Goal: Check status: Check status

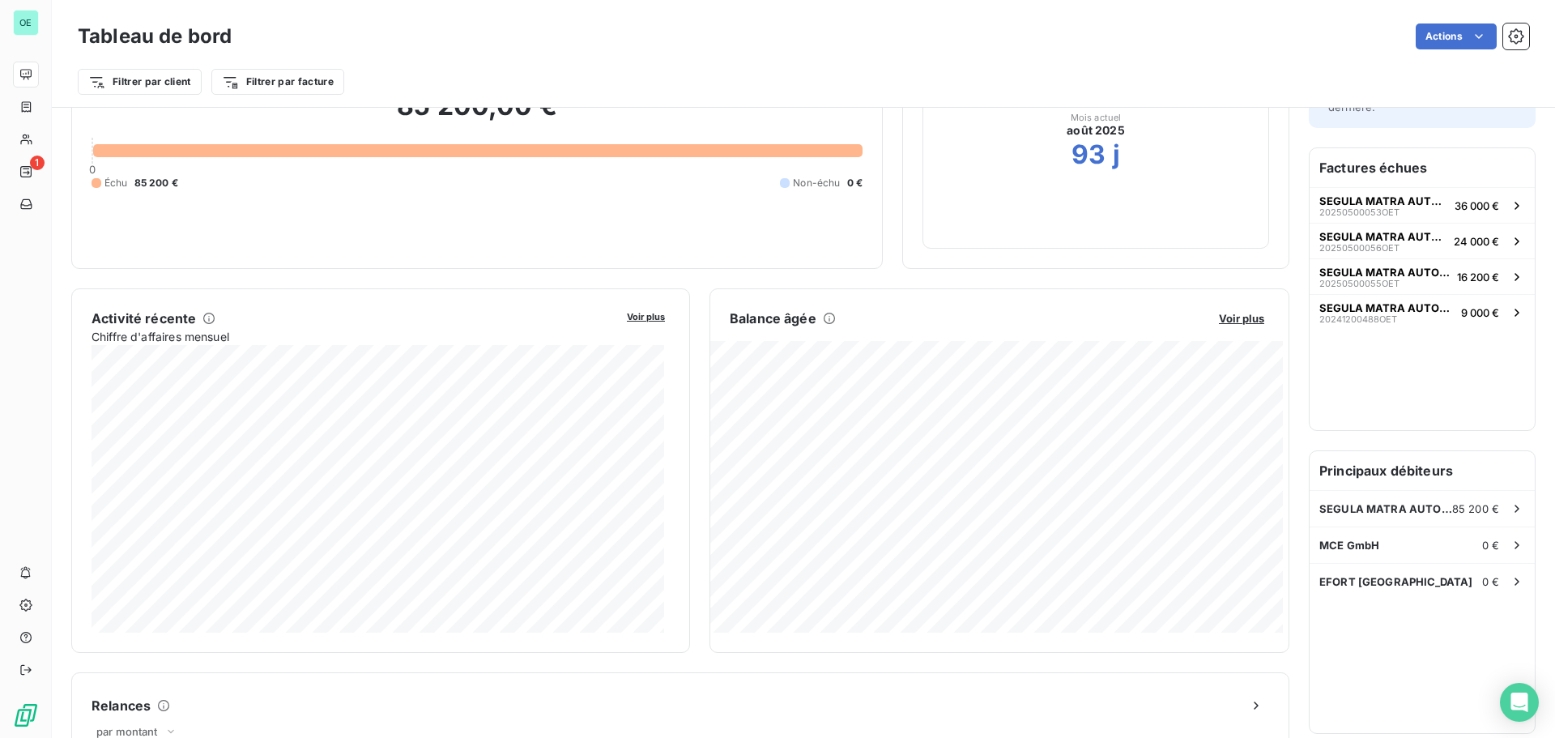
scroll to position [163, 0]
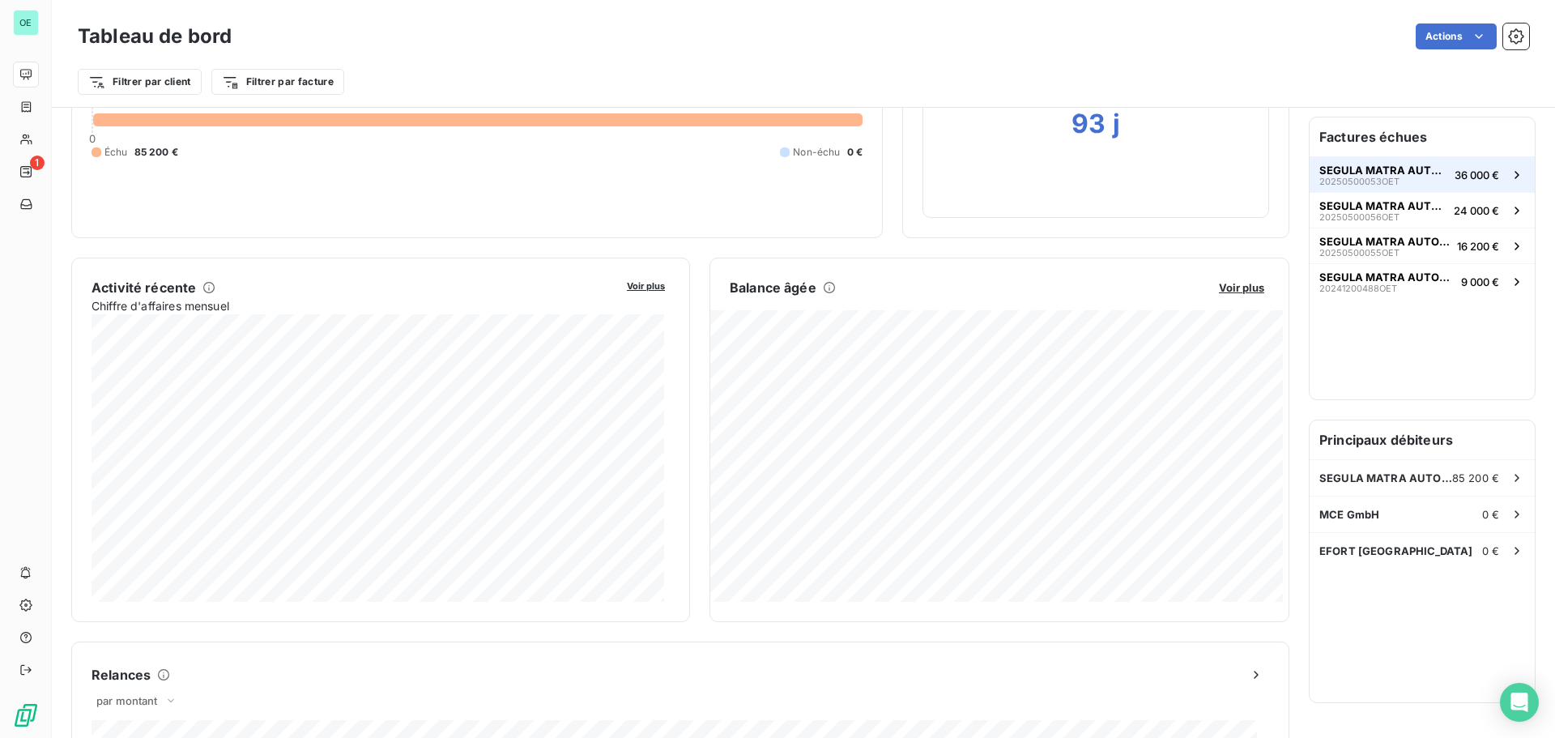
click at [1357, 177] on span "20250500053OET" at bounding box center [1359, 182] width 80 height 10
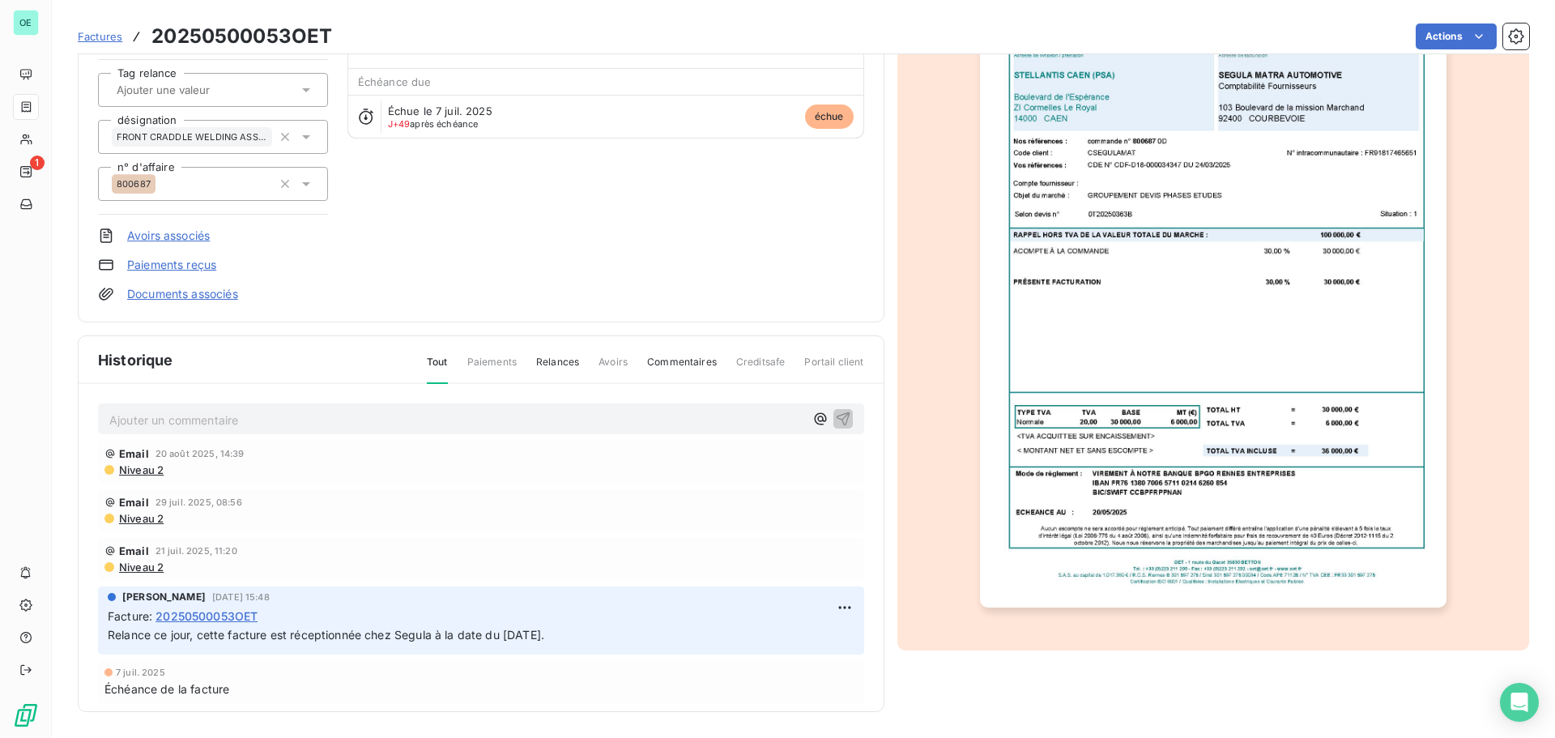
click at [685, 365] on span "Commentaires" at bounding box center [682, 369] width 70 height 28
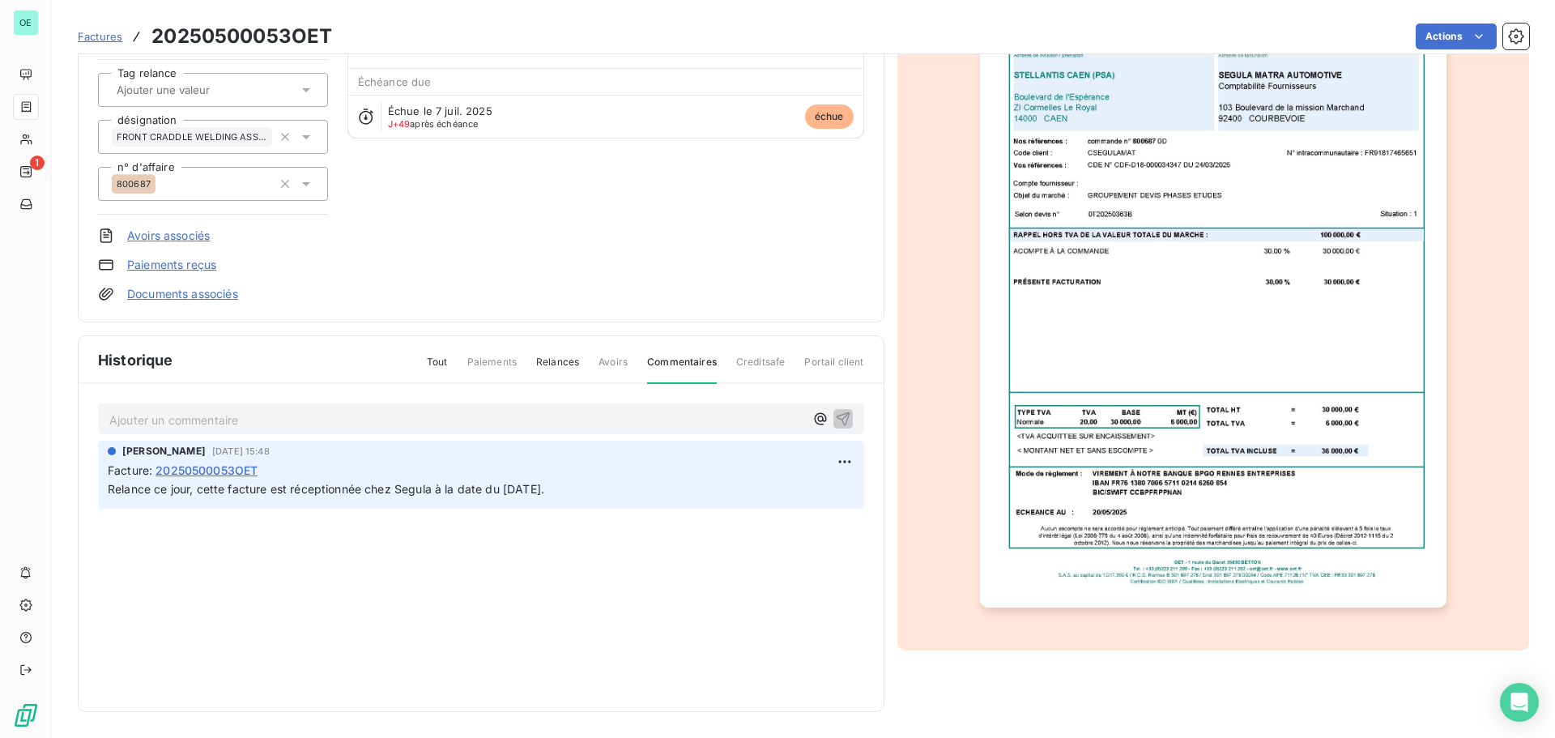
click at [531, 371] on div "Tout Paiements Relances Avoirs Commentaires Creditsafe Portail client" at bounding box center [635, 369] width 457 height 28
click at [542, 367] on span "Relances" at bounding box center [557, 369] width 43 height 28
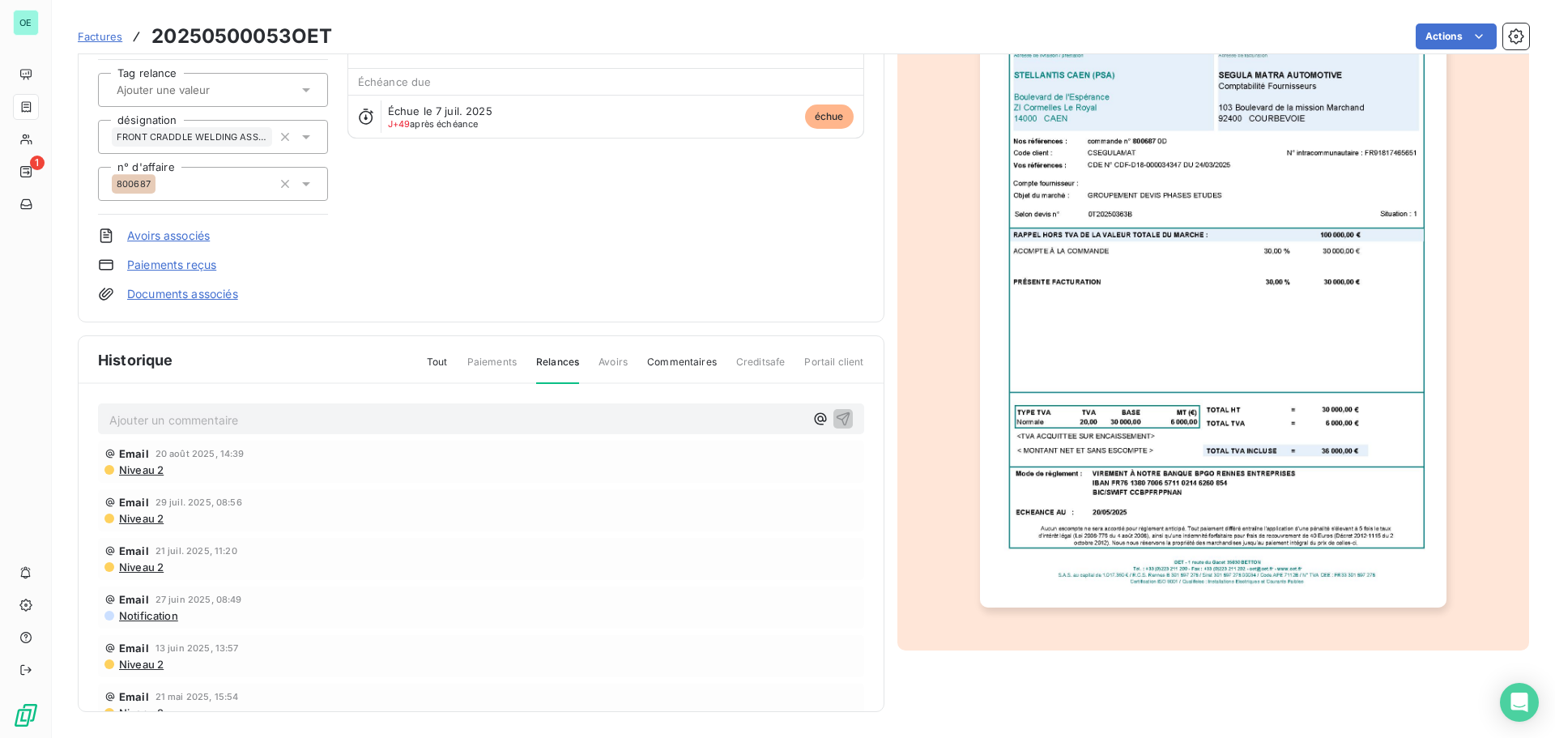
click at [433, 369] on span "Tout" at bounding box center [437, 369] width 21 height 28
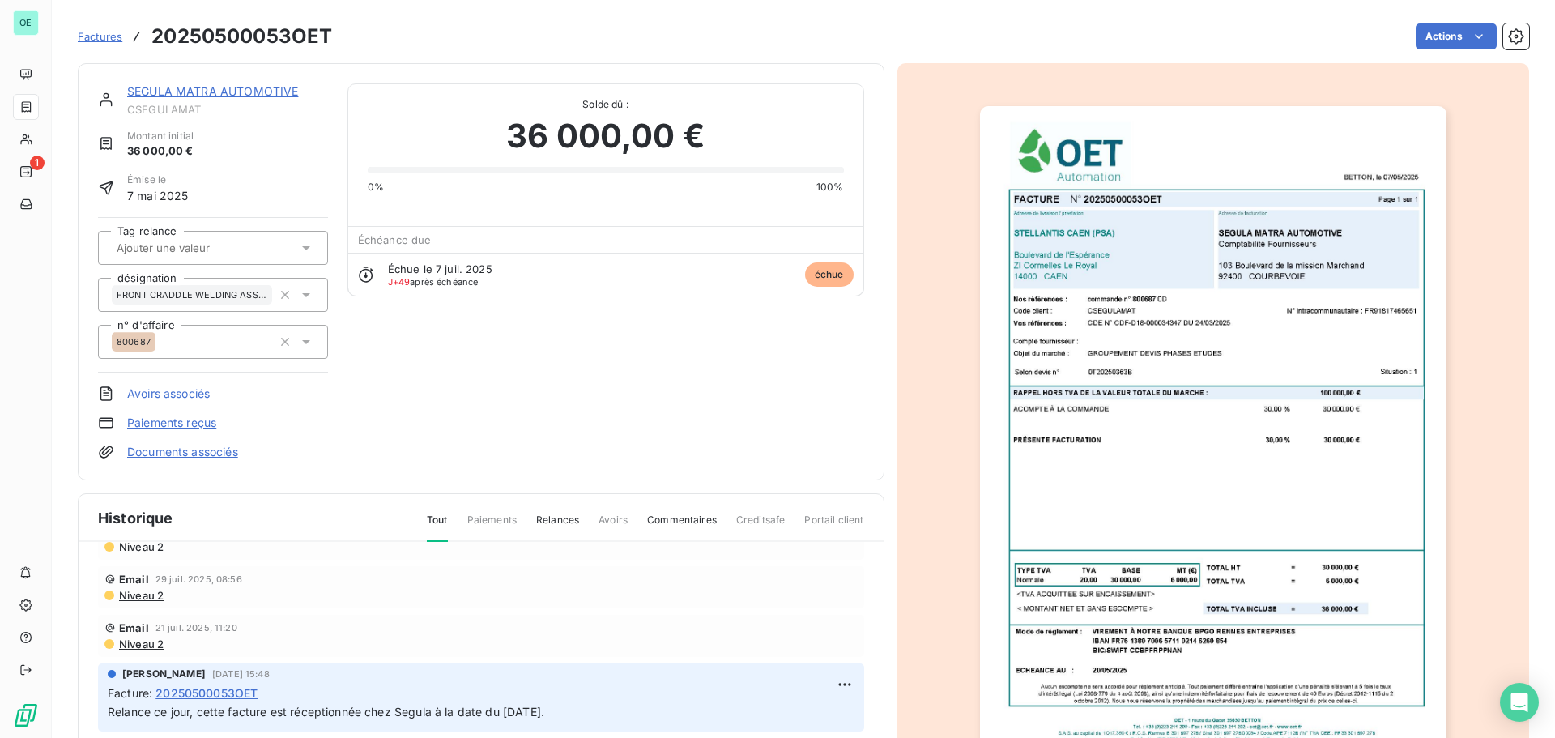
click at [1206, 144] on img "button" at bounding box center [1213, 435] width 467 height 659
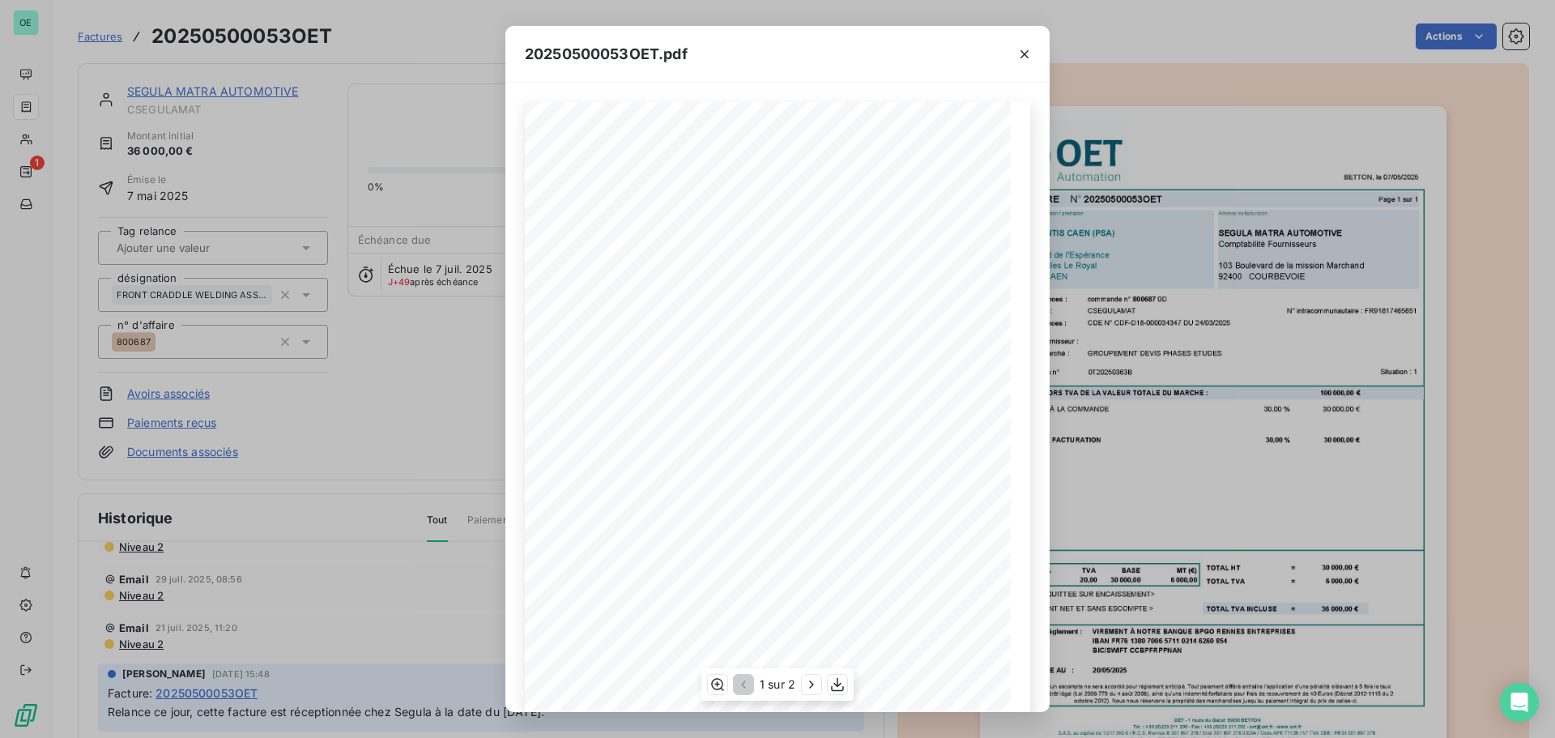
scroll to position [96, 0]
click at [837, 684] on icon "button" at bounding box center [837, 685] width 13 height 14
click at [1029, 49] on icon "button" at bounding box center [1024, 54] width 16 height 16
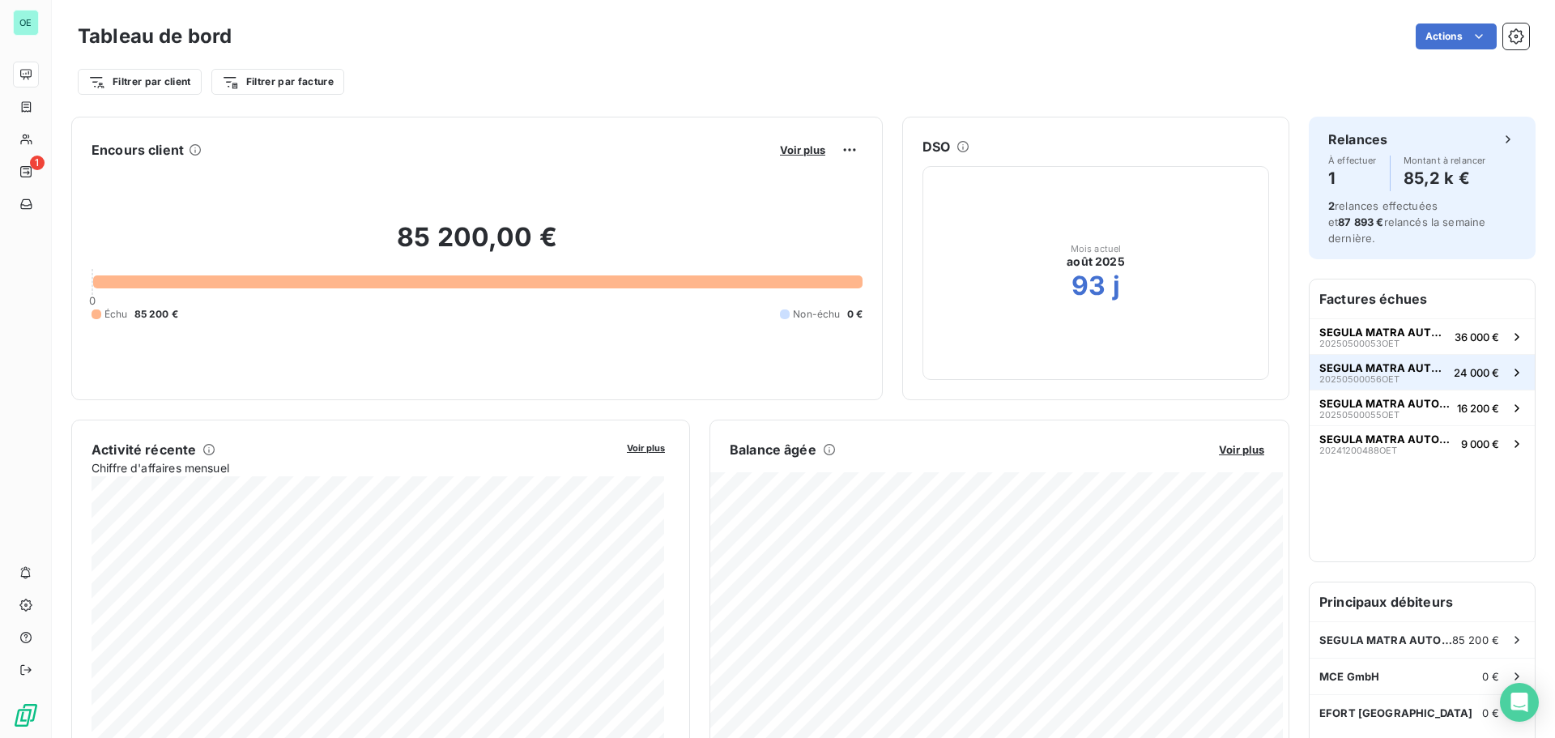
click at [1437, 357] on button "SEGULA MATRA AUTOMOTIVE 20250500056OET 24 000 €" at bounding box center [1422, 372] width 225 height 36
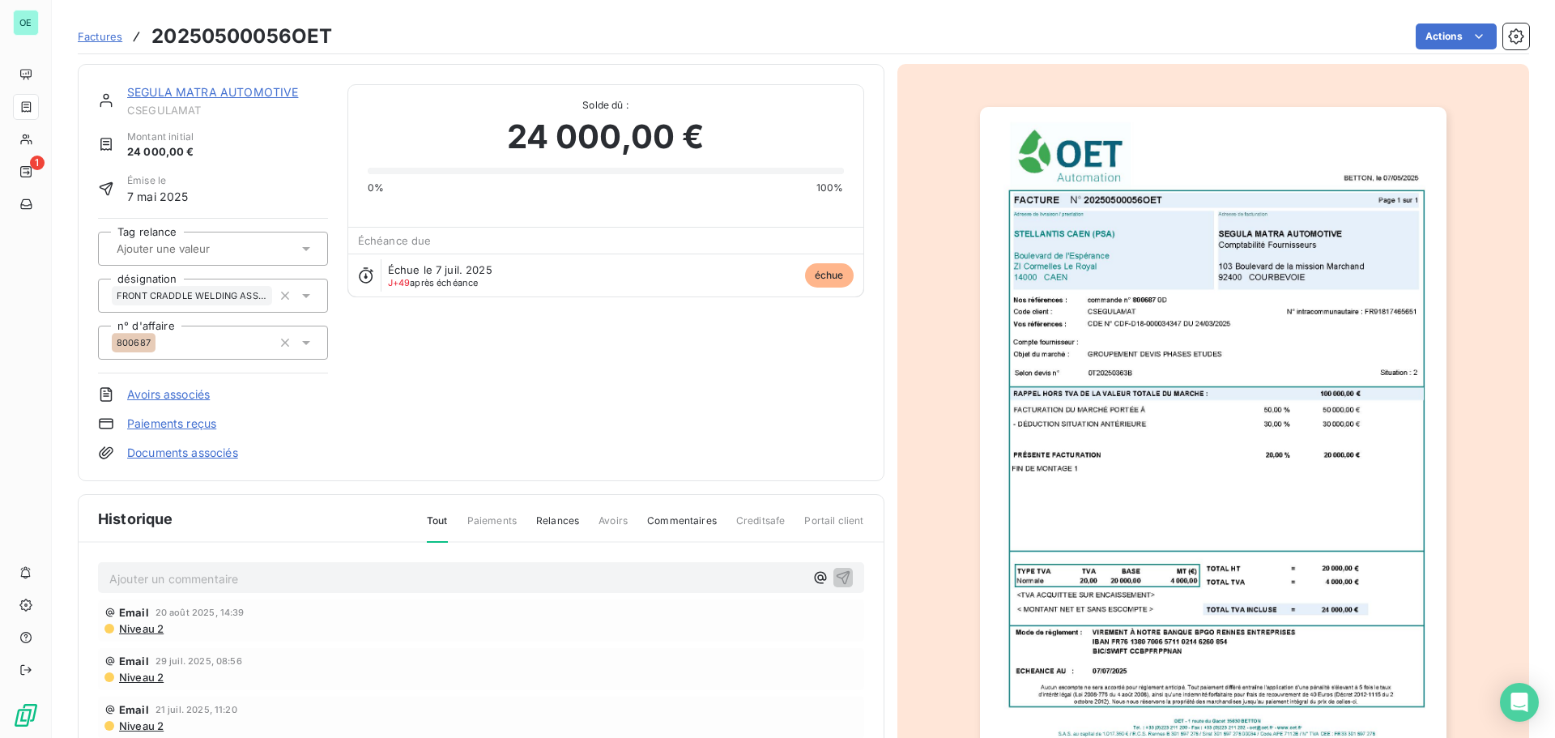
scroll to position [82, 0]
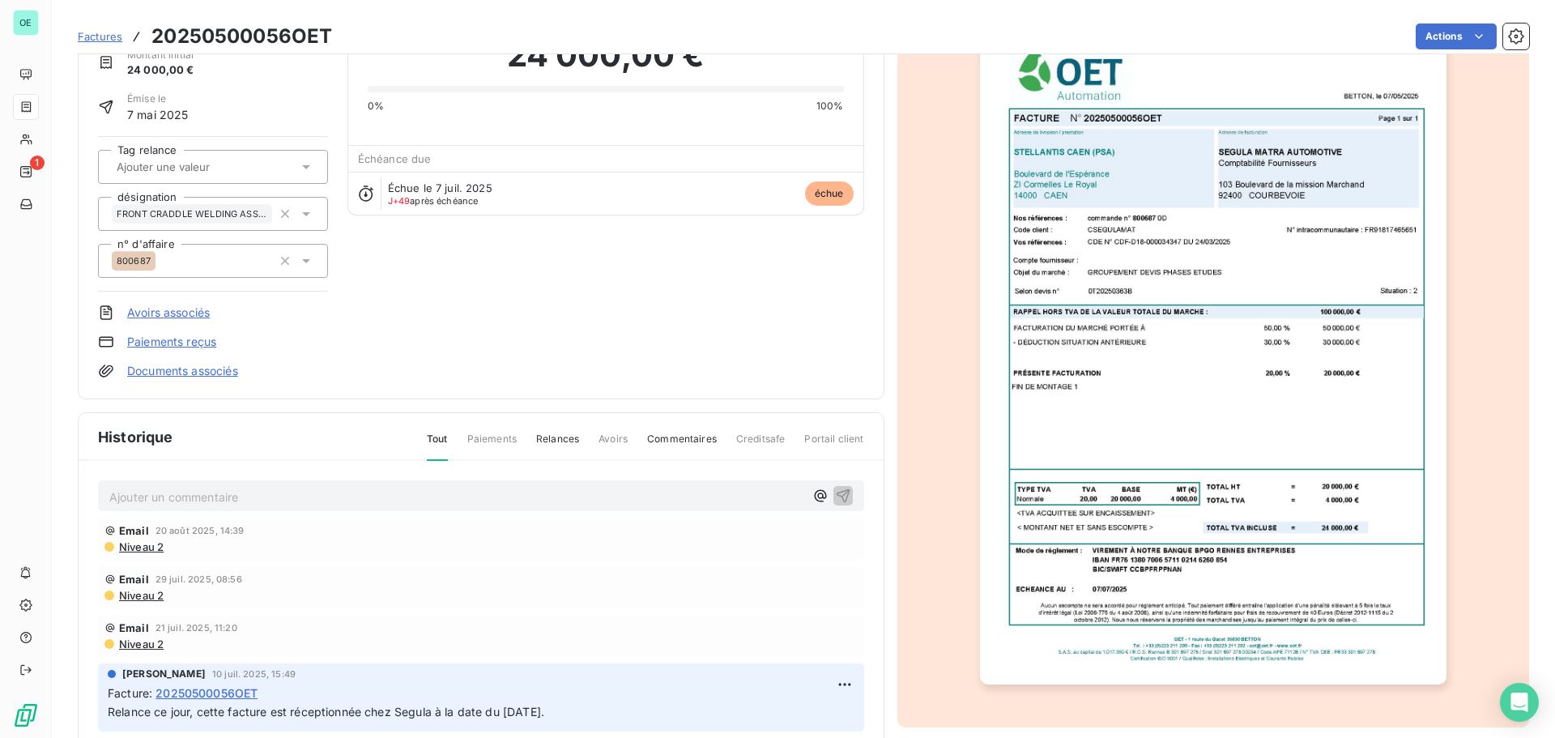
click at [1224, 381] on img "button" at bounding box center [1213, 354] width 467 height 659
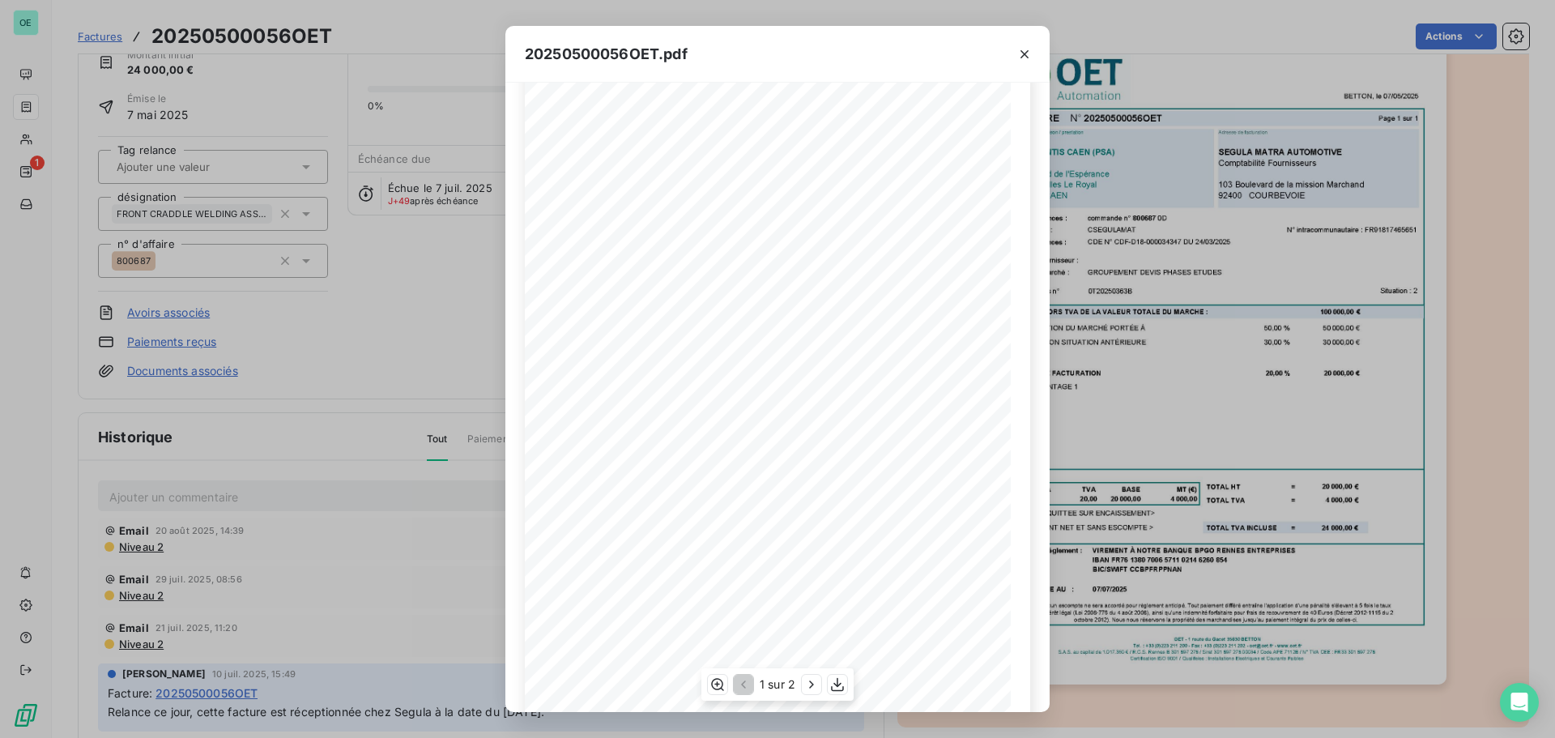
scroll to position [96, 0]
click at [835, 685] on icon "button" at bounding box center [837, 685] width 13 height 14
click at [1250, 334] on div "20250500056OET.pdf BETTON, [GEOGRAPHIC_DATA] [DATE] FACTURE N° 20250500056OET P…" at bounding box center [777, 369] width 1555 height 738
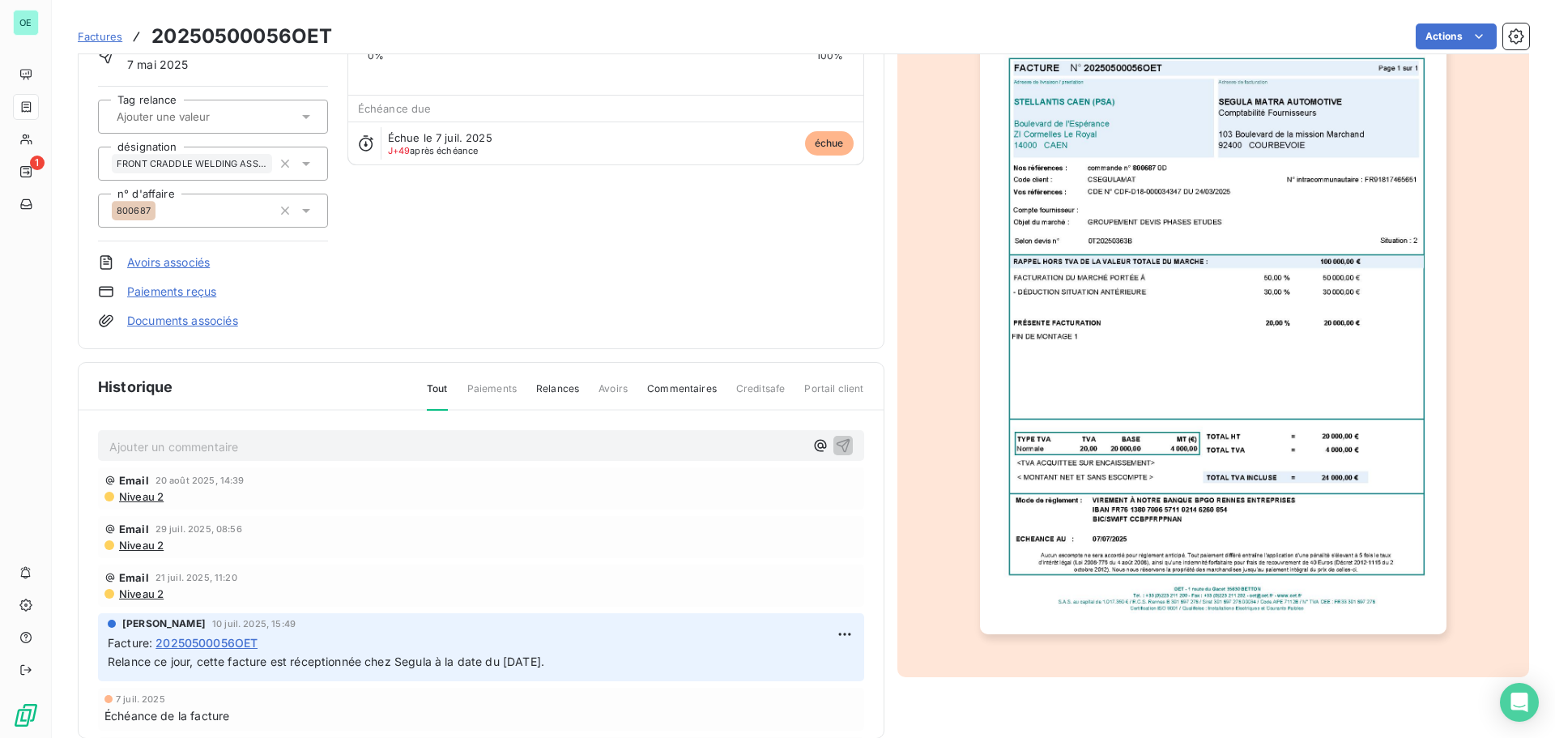
scroll to position [159, 0]
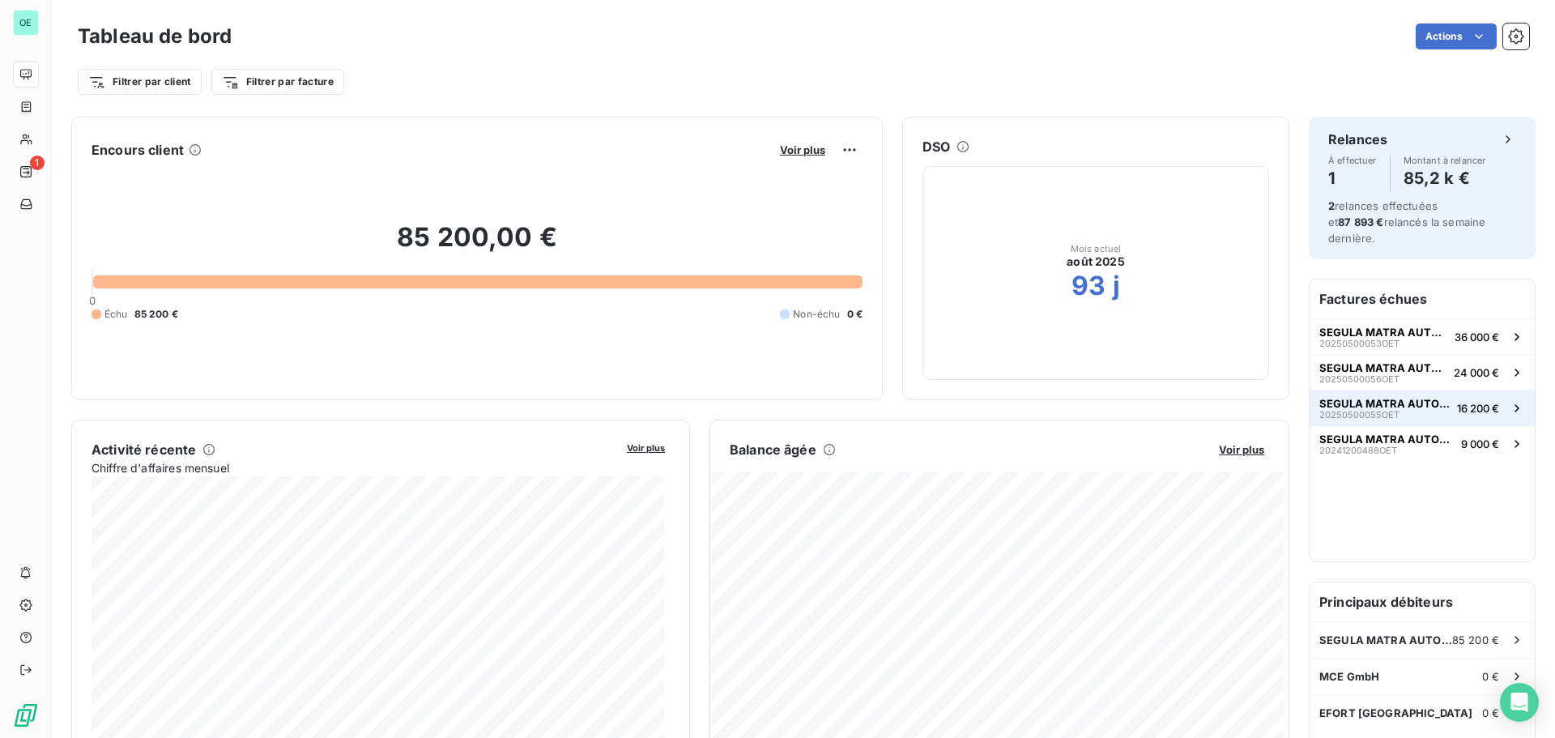
click at [1399, 398] on div "SEGULA MATRA AUTOMOTIVE 20250500055OET" at bounding box center [1384, 408] width 131 height 23
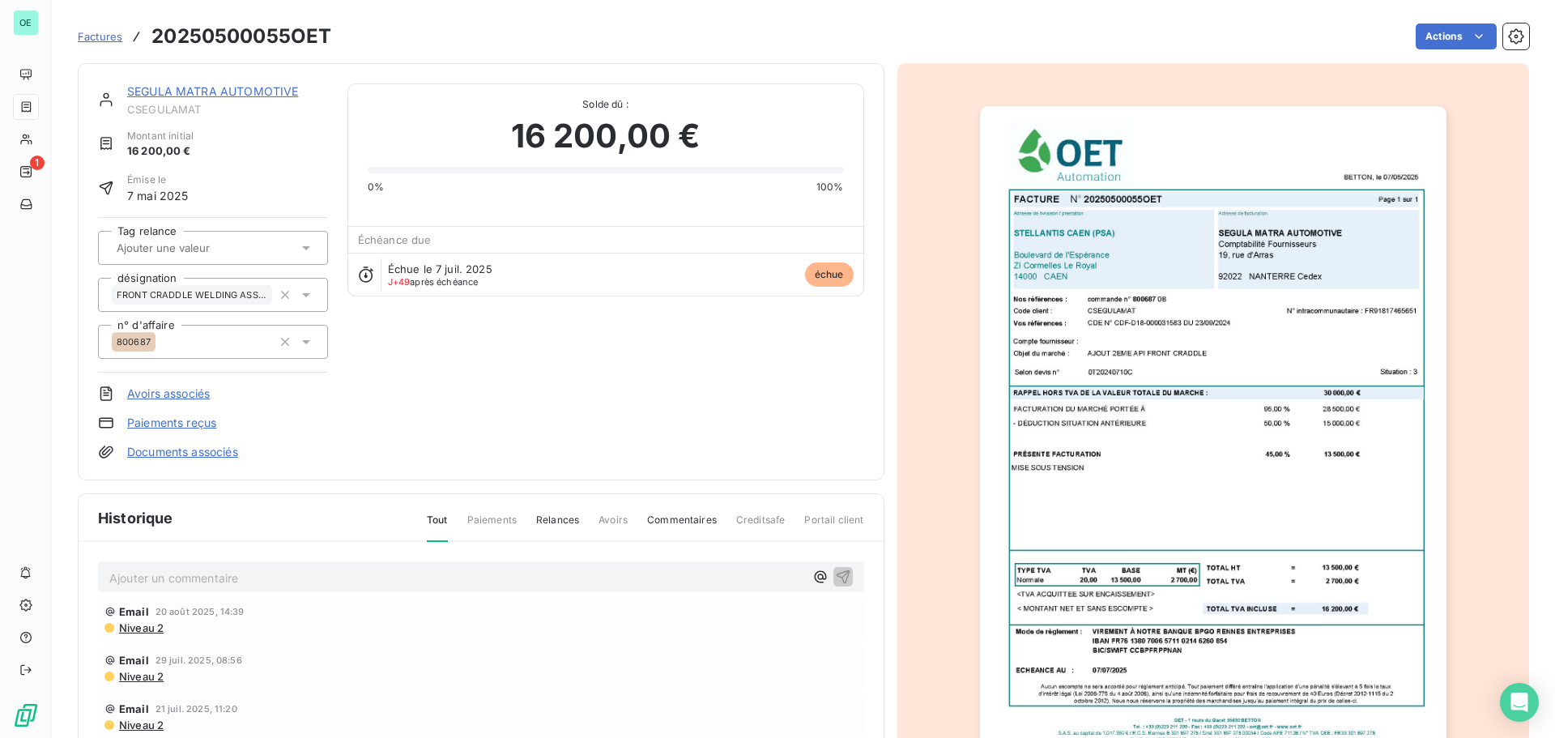
click at [1135, 402] on img "button" at bounding box center [1213, 435] width 467 height 659
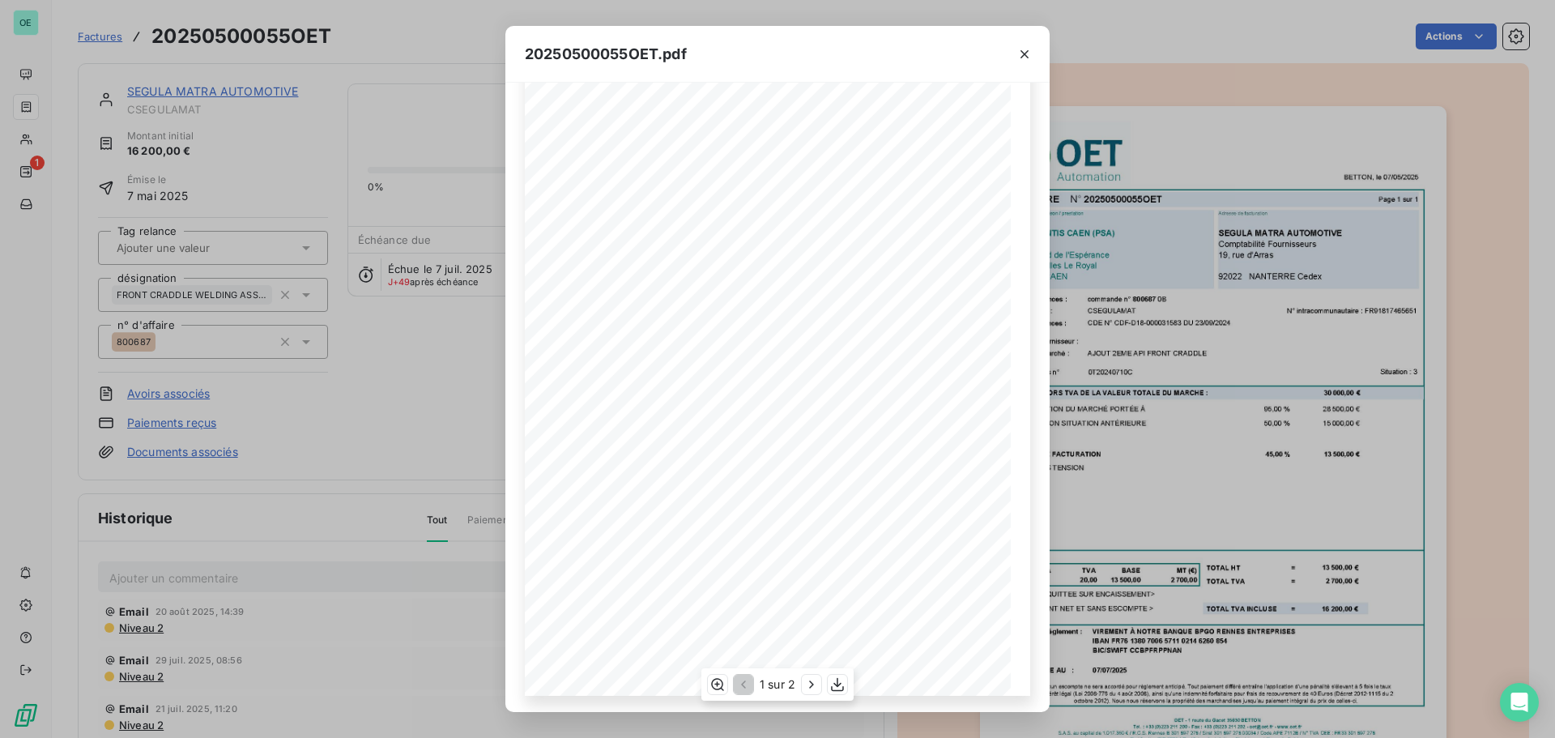
scroll to position [96, 0]
click at [837, 680] on icon "button" at bounding box center [837, 685] width 13 height 14
click at [1176, 465] on div "20250500055OET.pdf BETTON, [GEOGRAPHIC_DATA] [DATE] FACTURE N° 20250500055OET P…" at bounding box center [777, 369] width 1555 height 738
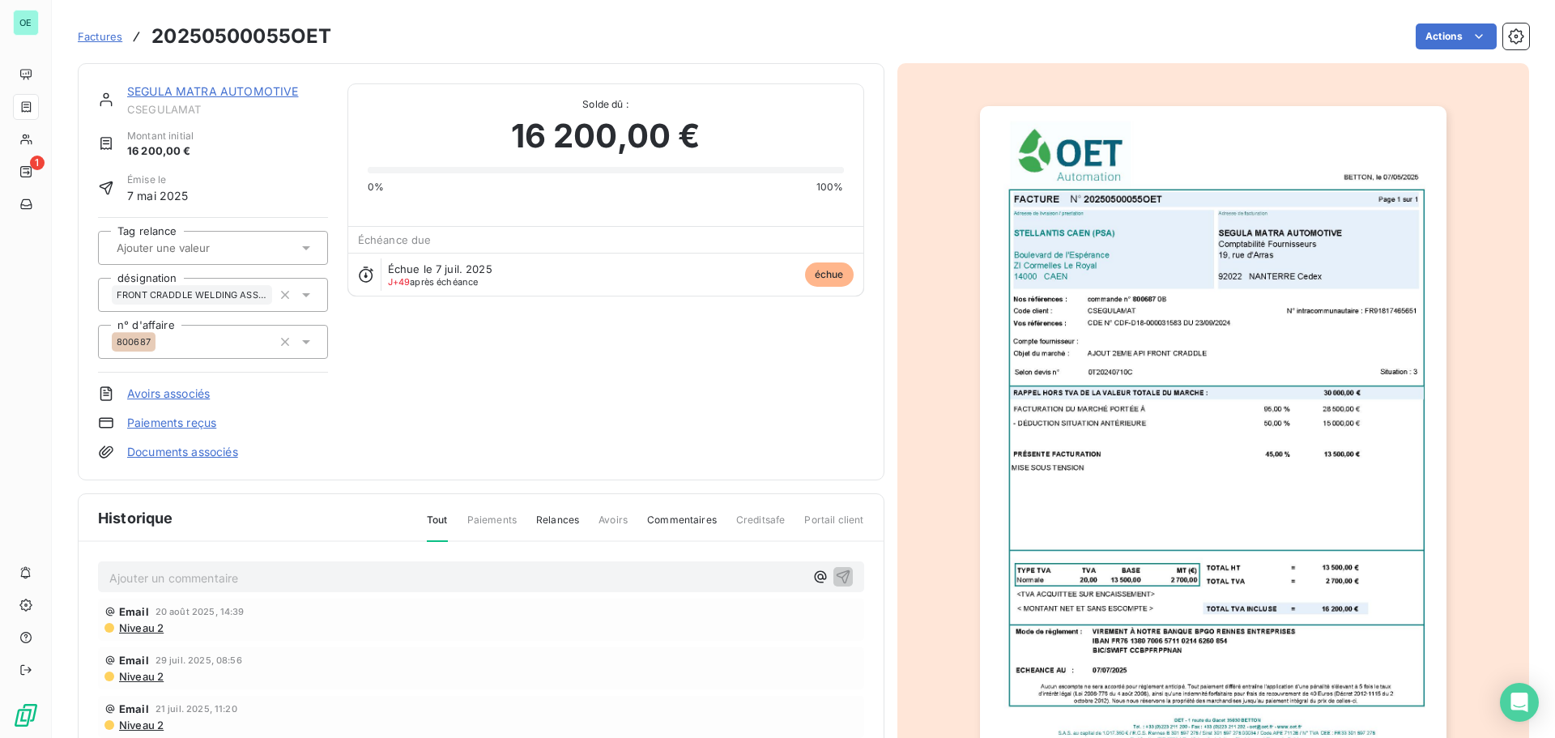
scroll to position [205, 0]
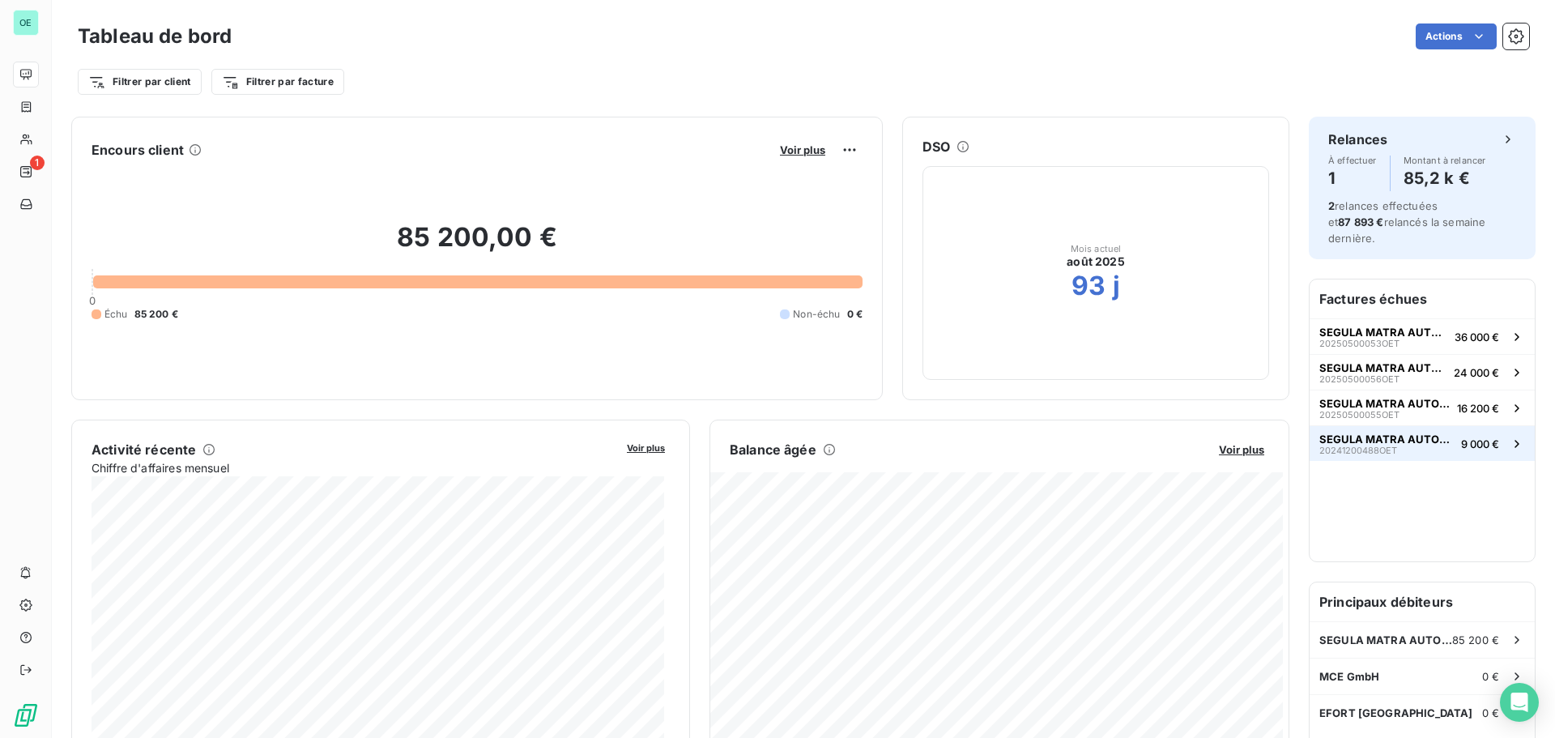
click at [1385, 432] on span "SEGULA MATRA AUTOMOTIVE" at bounding box center [1386, 438] width 135 height 13
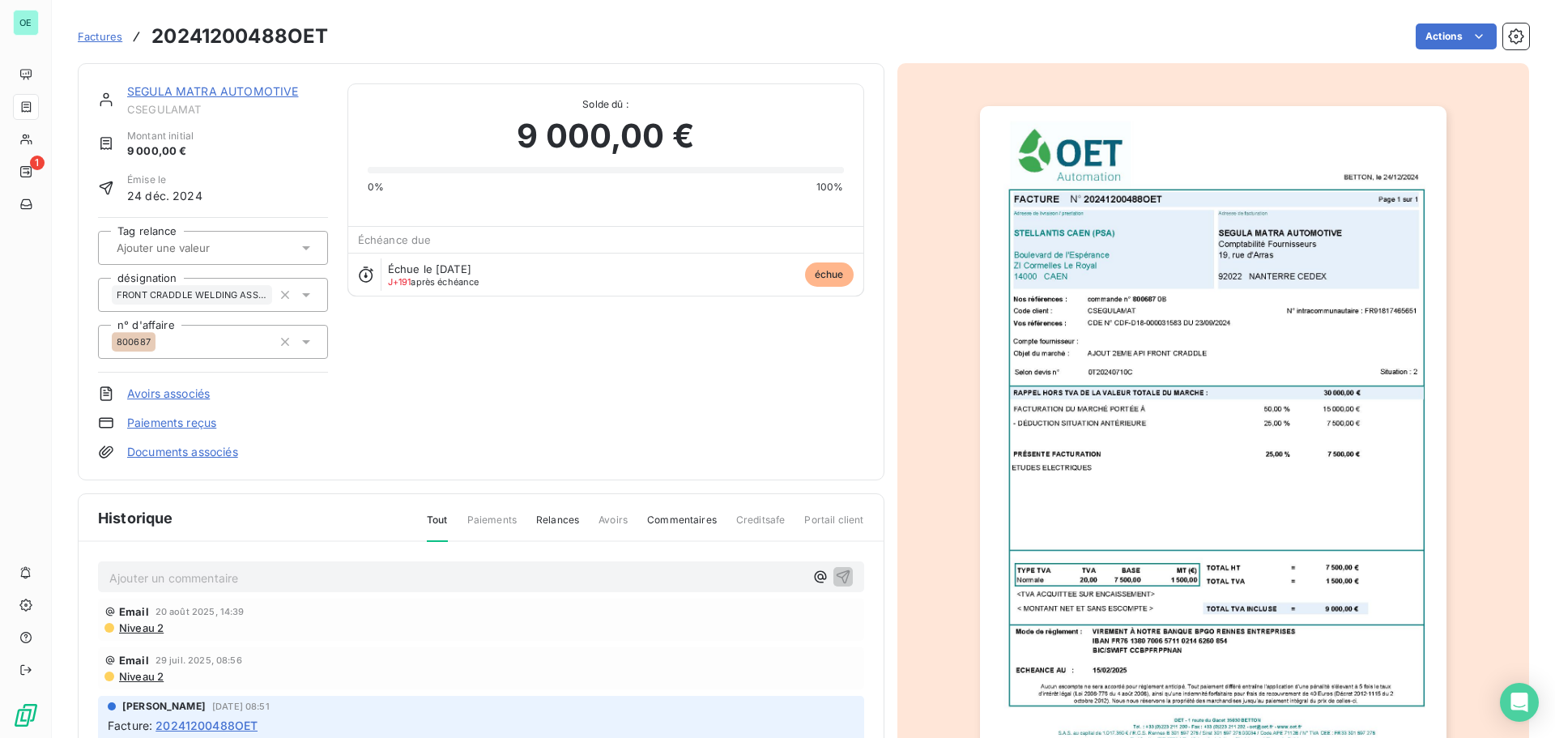
click at [1195, 308] on img "button" at bounding box center [1213, 435] width 467 height 659
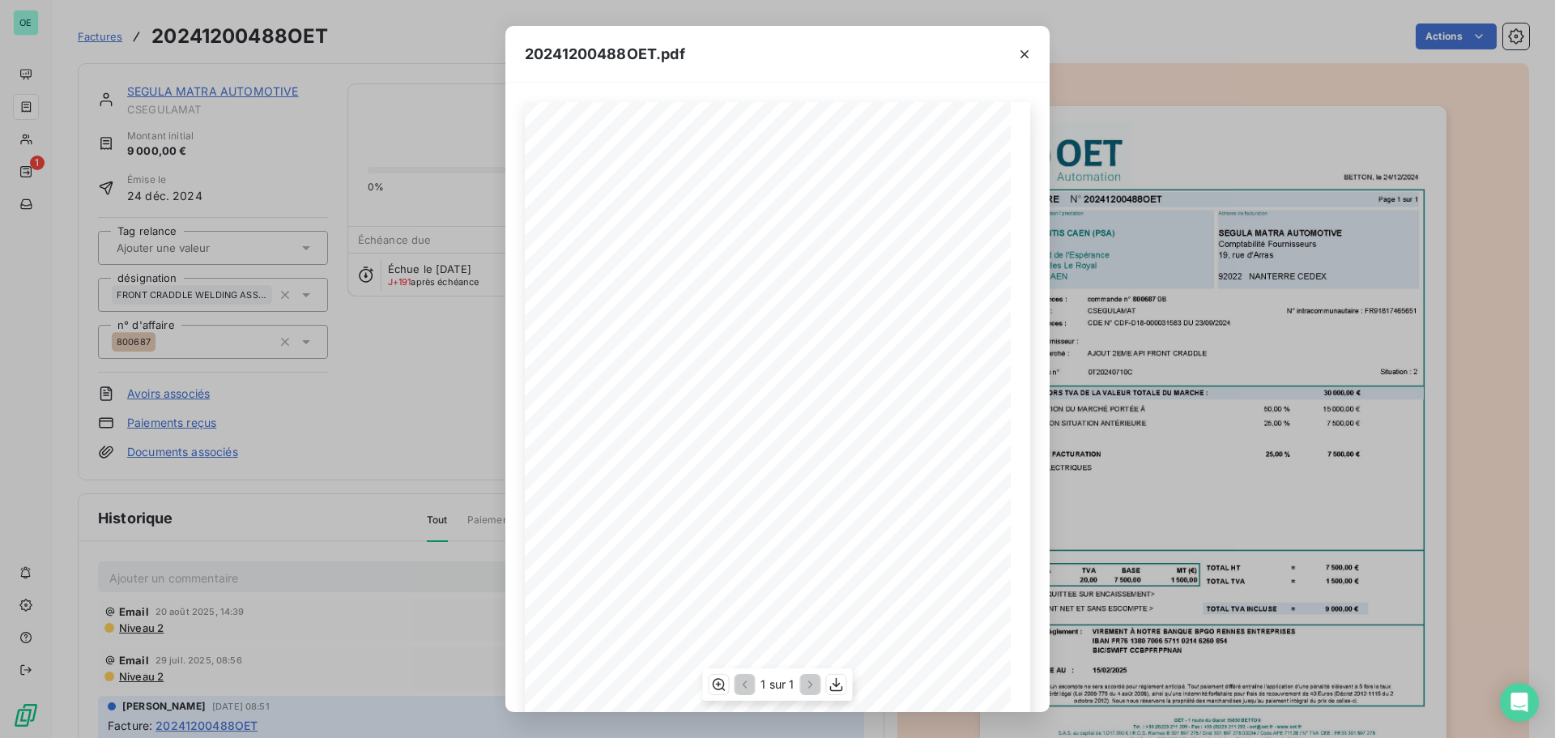
scroll to position [96, 0]
click at [842, 682] on icon "button" at bounding box center [837, 684] width 16 height 16
click at [1026, 46] on icon "button" at bounding box center [1024, 54] width 16 height 16
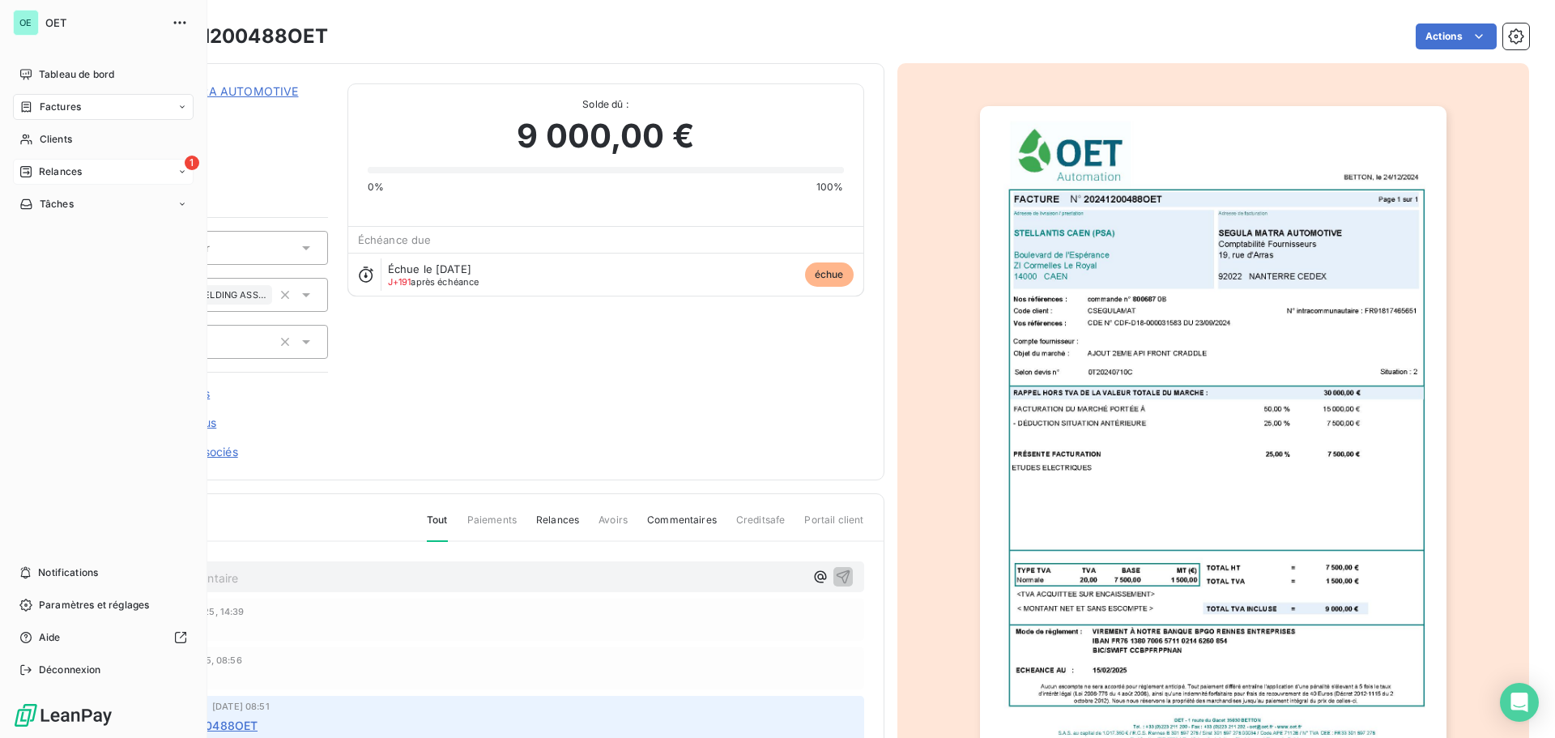
click at [36, 166] on div "Relances" at bounding box center [50, 171] width 62 height 15
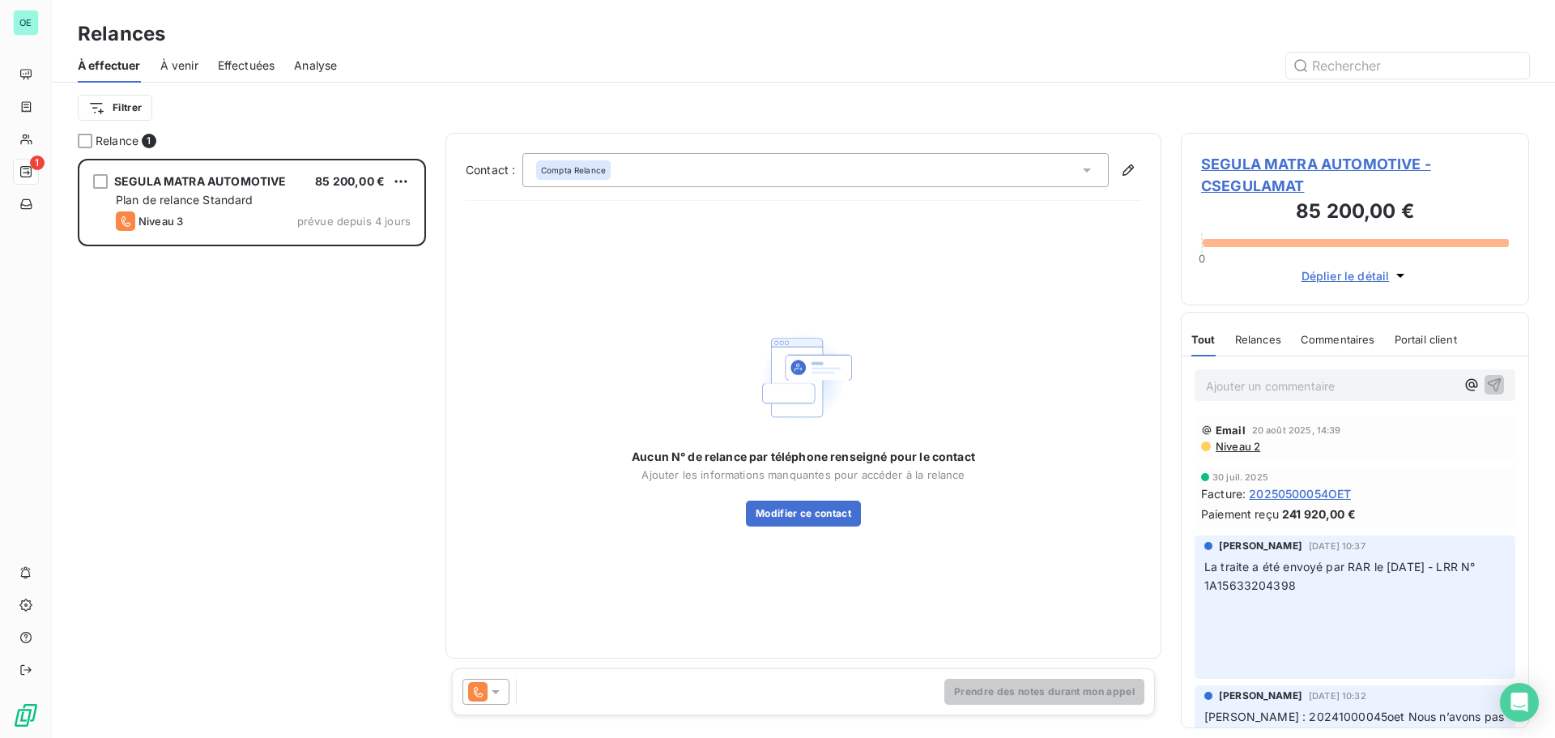
click at [1290, 494] on span "20250500054OET" at bounding box center [1300, 493] width 102 height 17
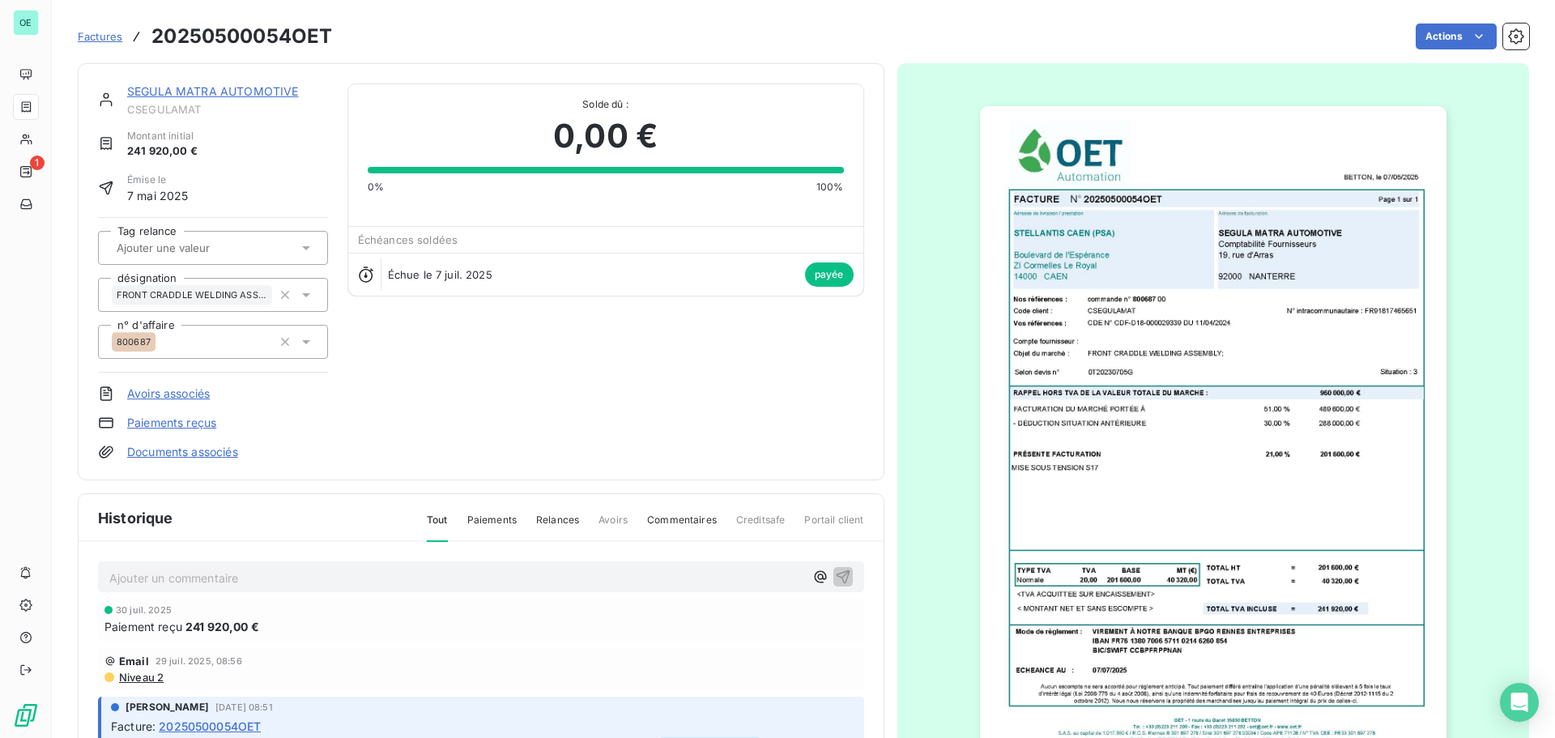
click at [494, 519] on span "Paiements" at bounding box center [491, 527] width 49 height 28
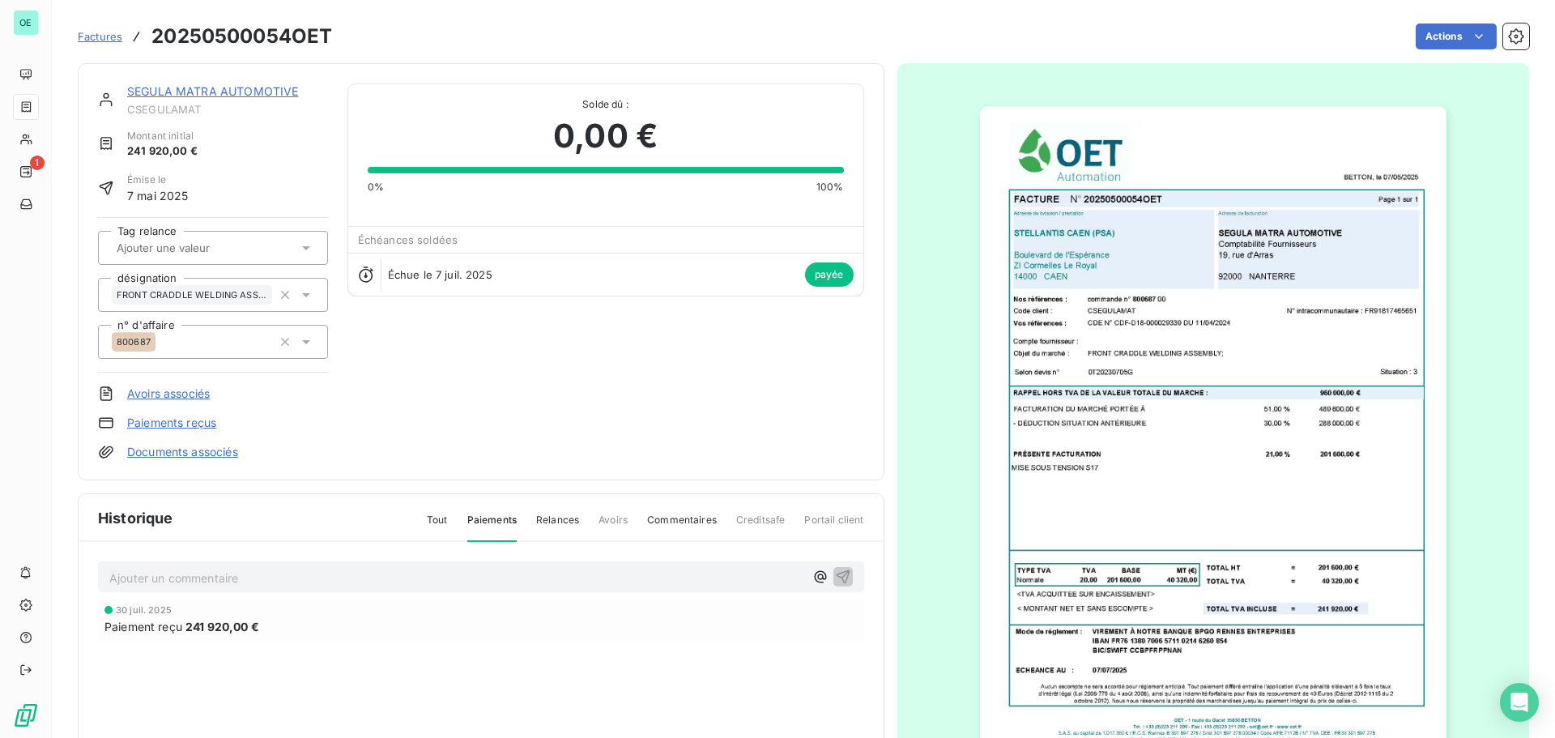
click at [531, 522] on div "Tout Paiements Relances Avoirs Commentaires Creditsafe Portail client" at bounding box center [635, 527] width 457 height 28
click at [549, 521] on span "Relances" at bounding box center [557, 527] width 43 height 28
click at [684, 519] on span "Commentaires" at bounding box center [682, 527] width 70 height 28
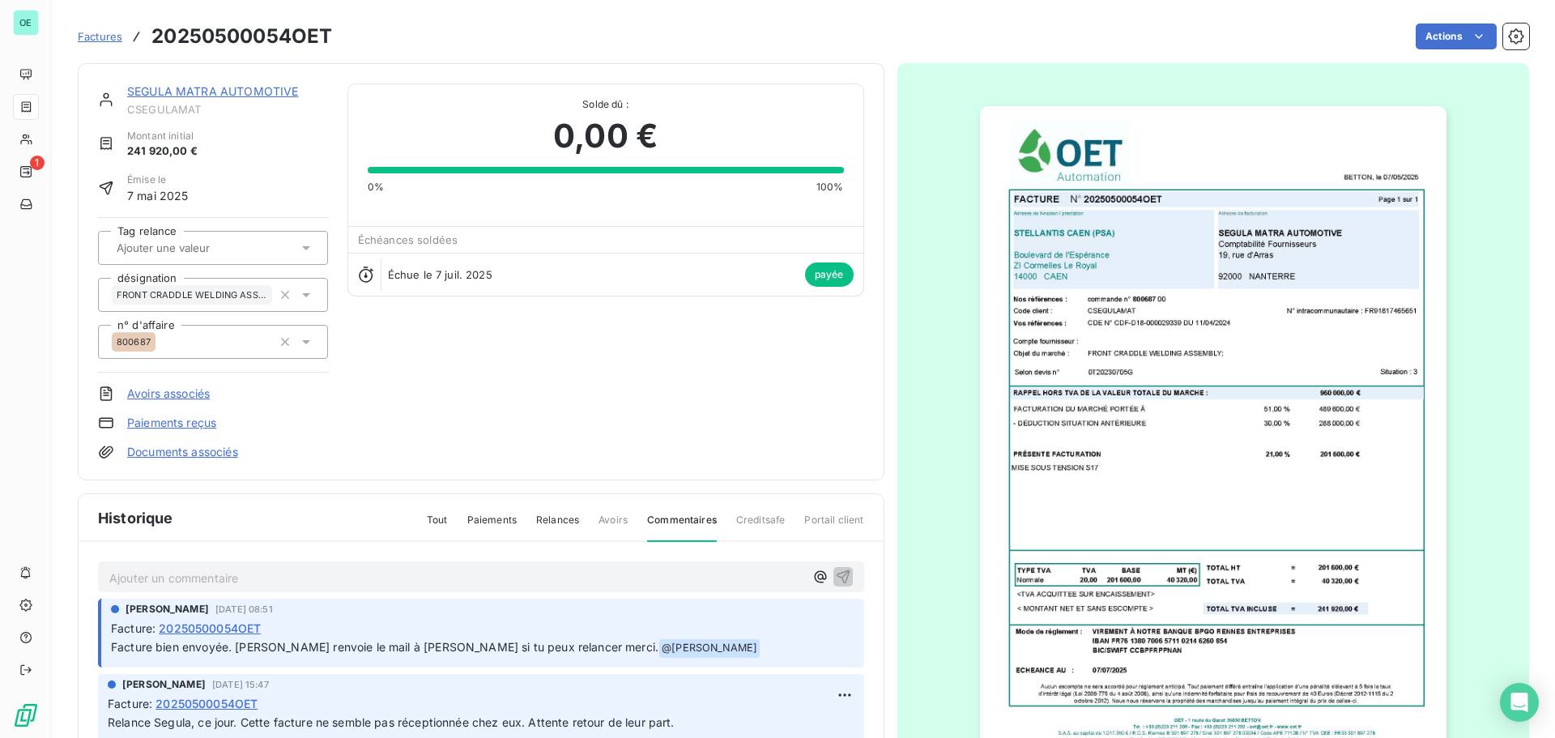
click at [433, 522] on span "Tout" at bounding box center [437, 527] width 21 height 28
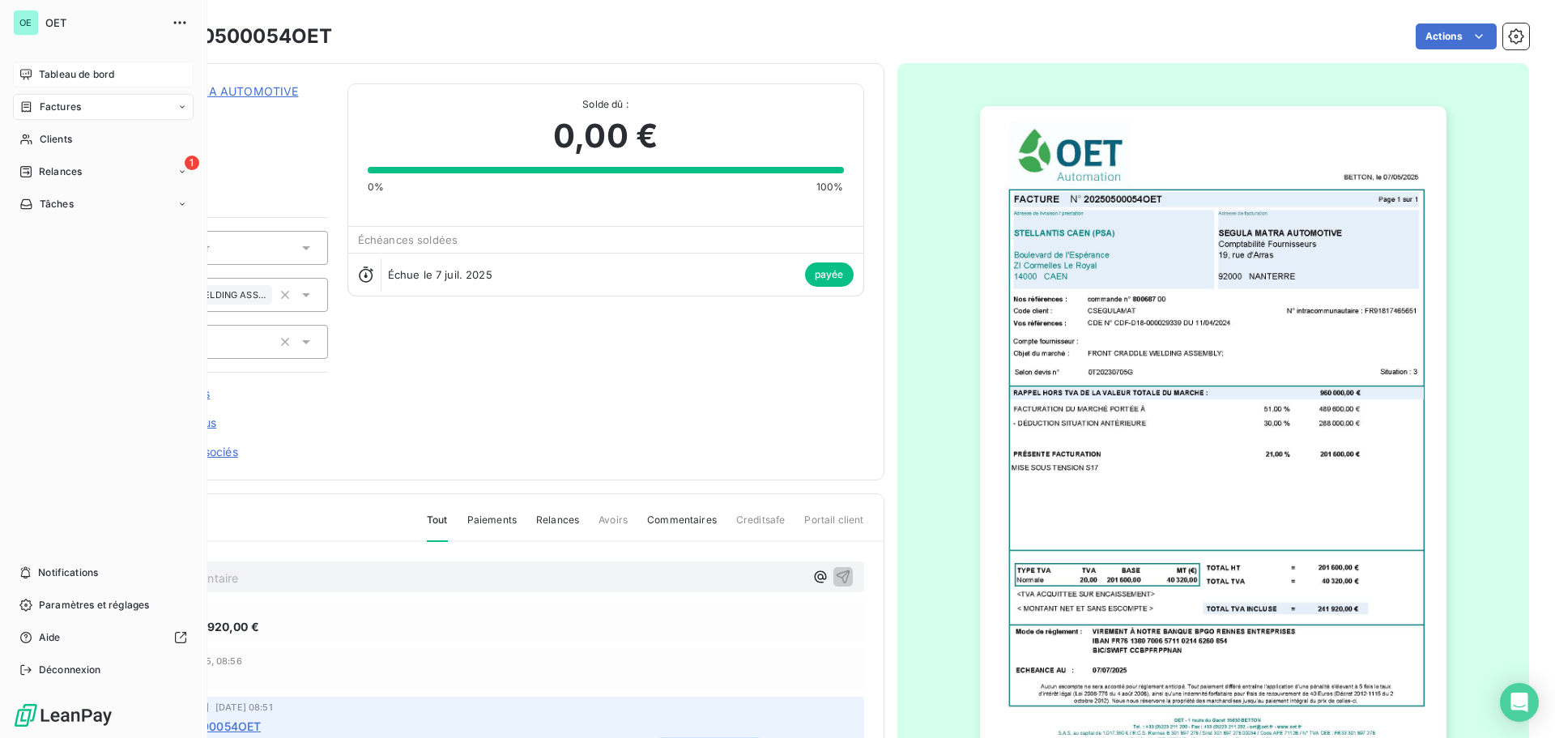
click at [89, 76] on span "Tableau de bord" at bounding box center [76, 74] width 75 height 15
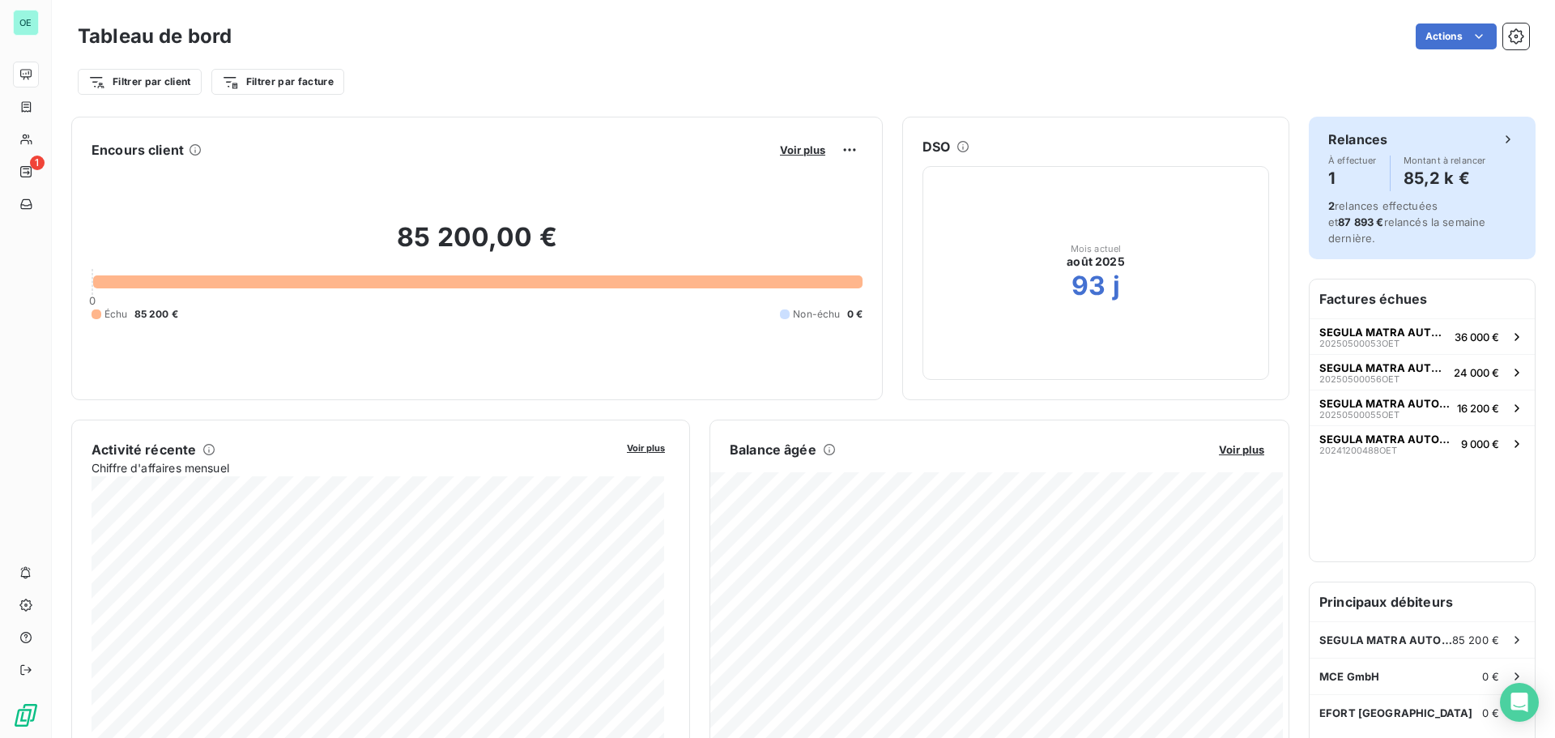
click at [1416, 224] on span "2 relances effectuées et 87 893 € relancés la semaine dernière." at bounding box center [1406, 221] width 157 height 45
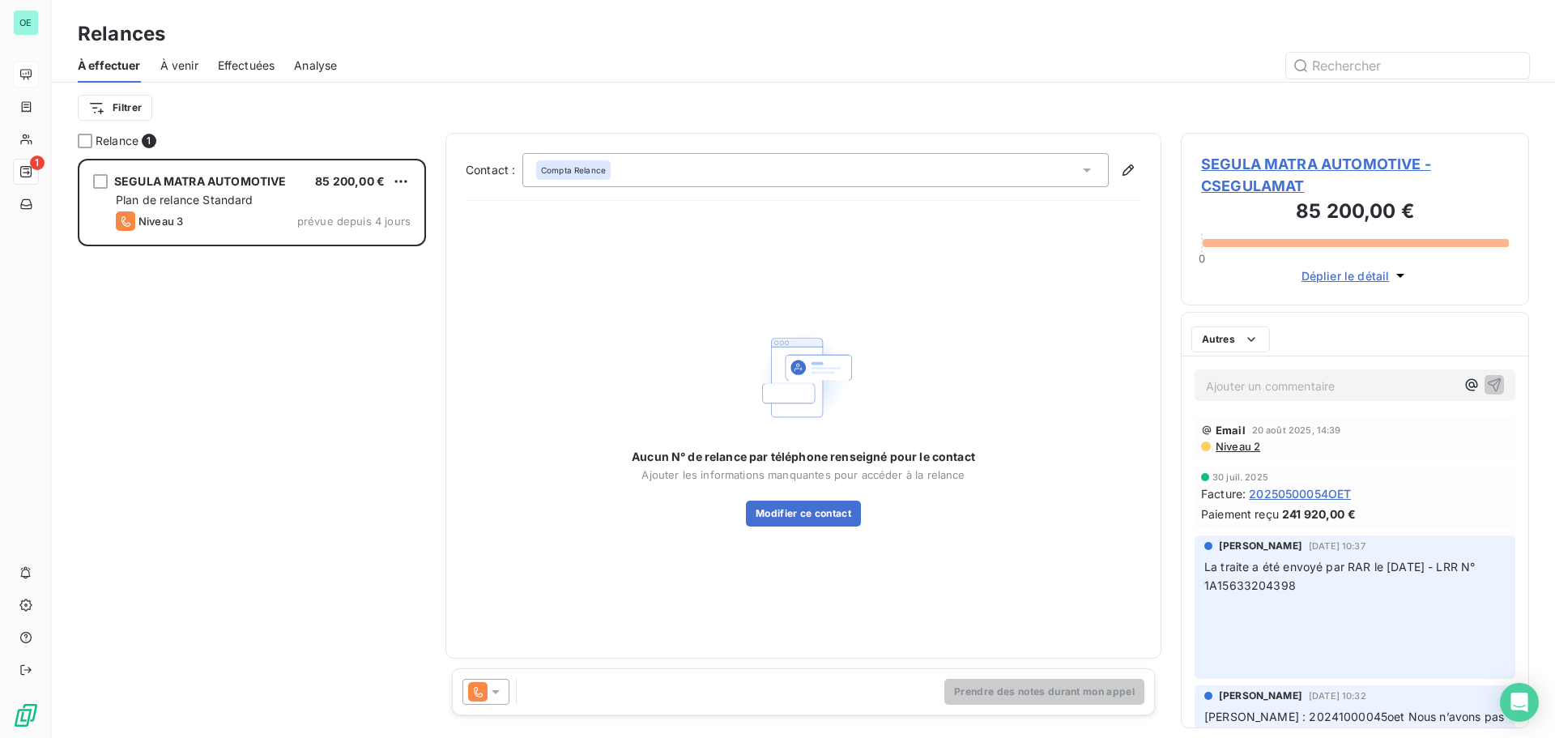
scroll to position [567, 336]
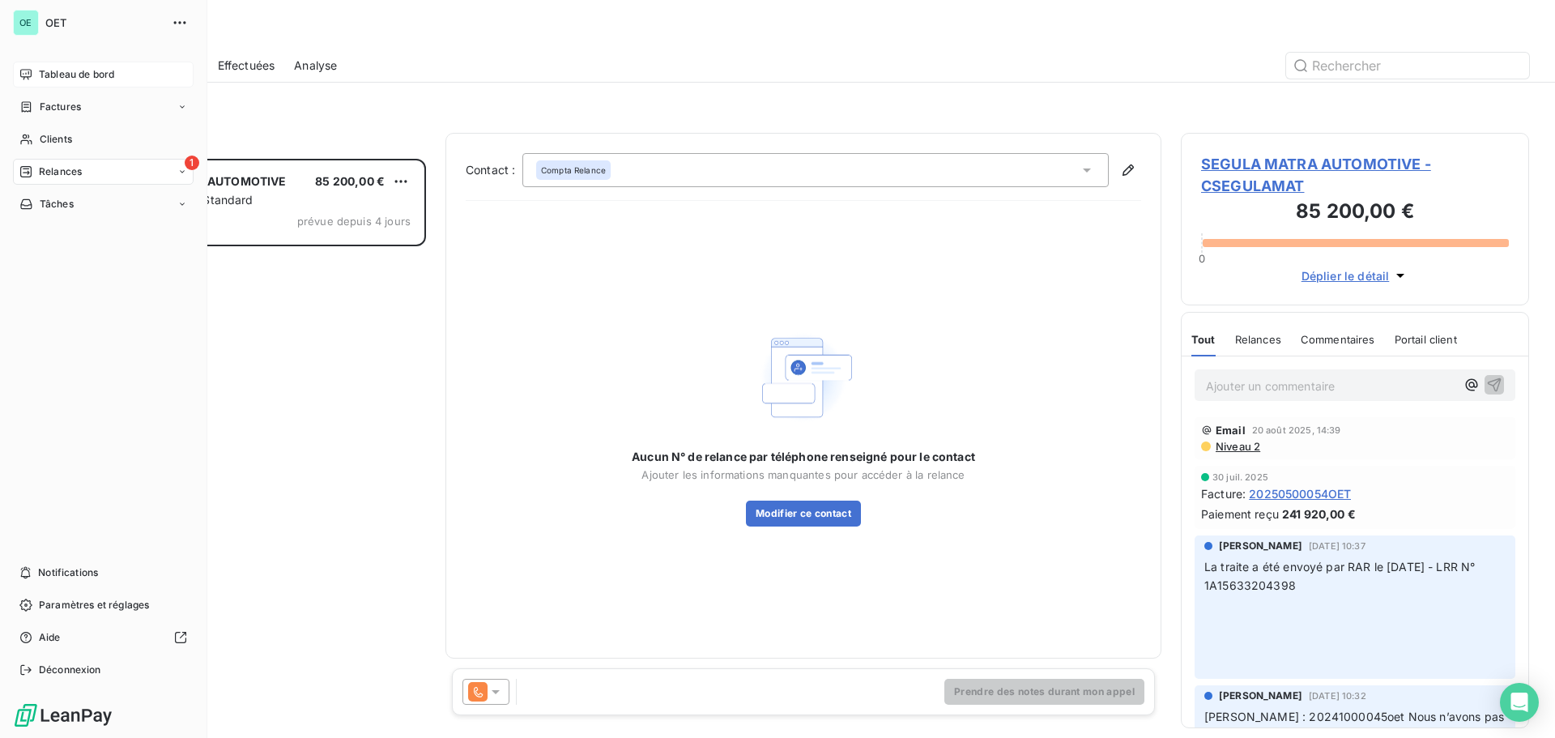
click at [24, 81] on div "Tableau de bord" at bounding box center [103, 75] width 181 height 26
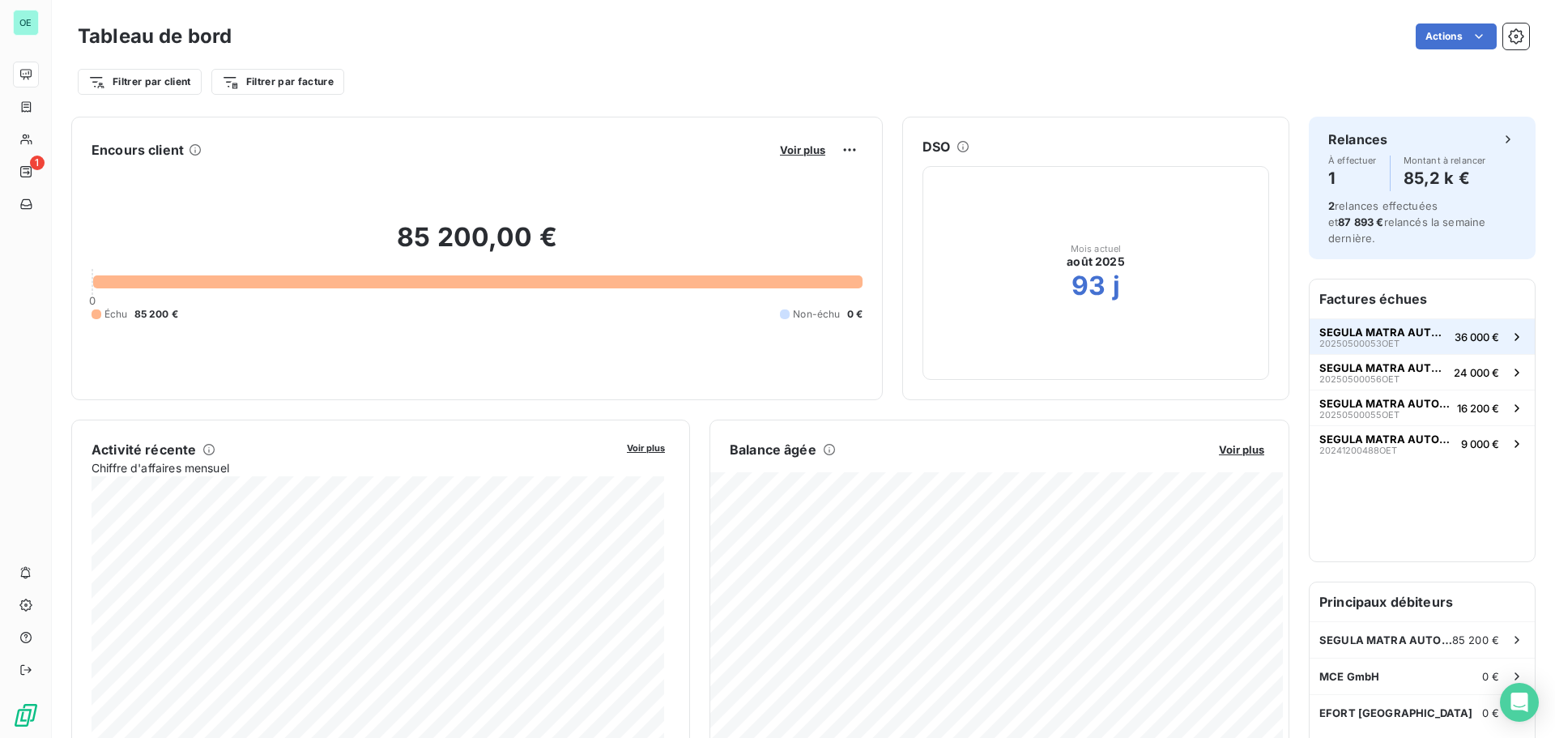
click at [1412, 326] on div "SEGULA MATRA AUTOMOTIVE 20250500053OET" at bounding box center [1383, 337] width 129 height 23
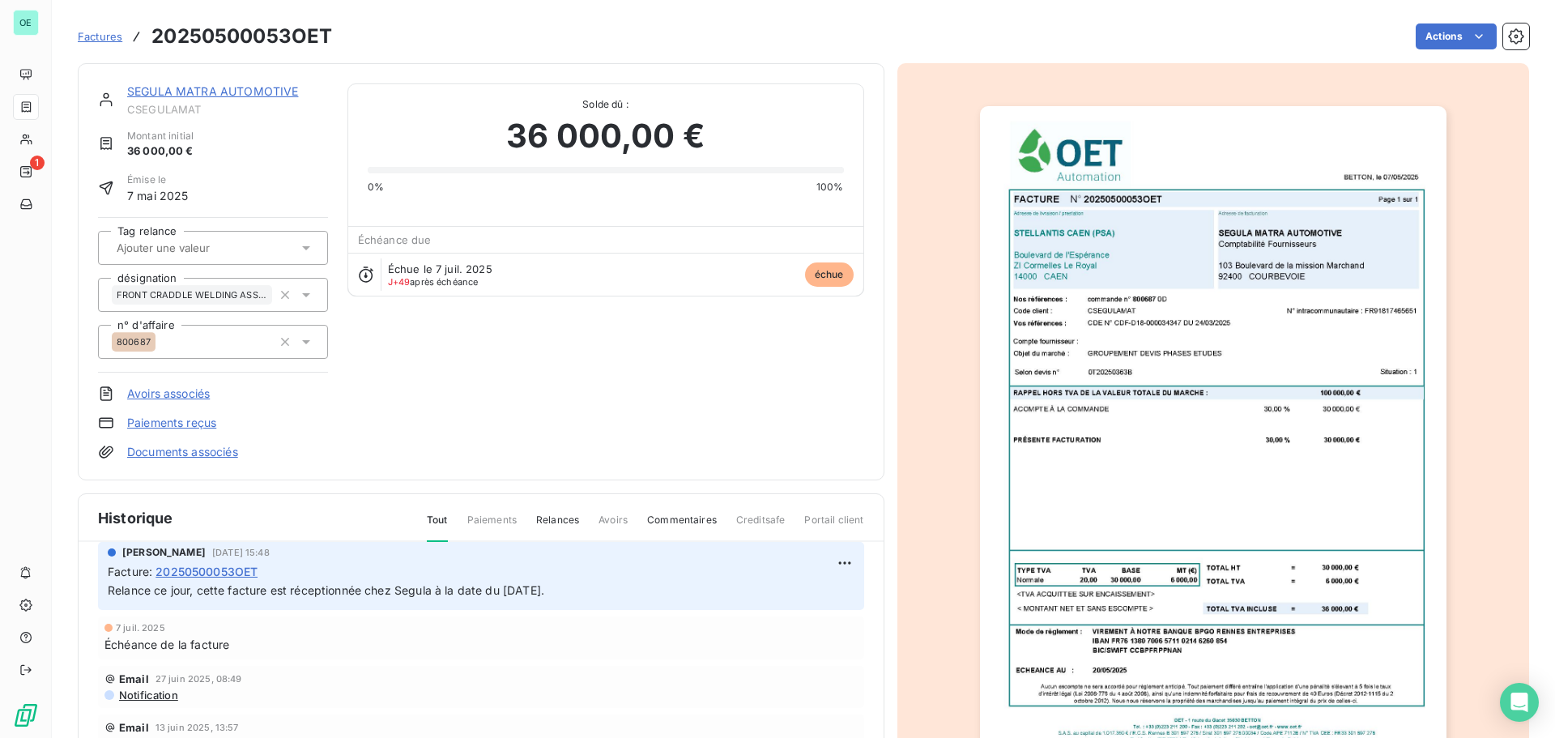
scroll to position [205, 0]
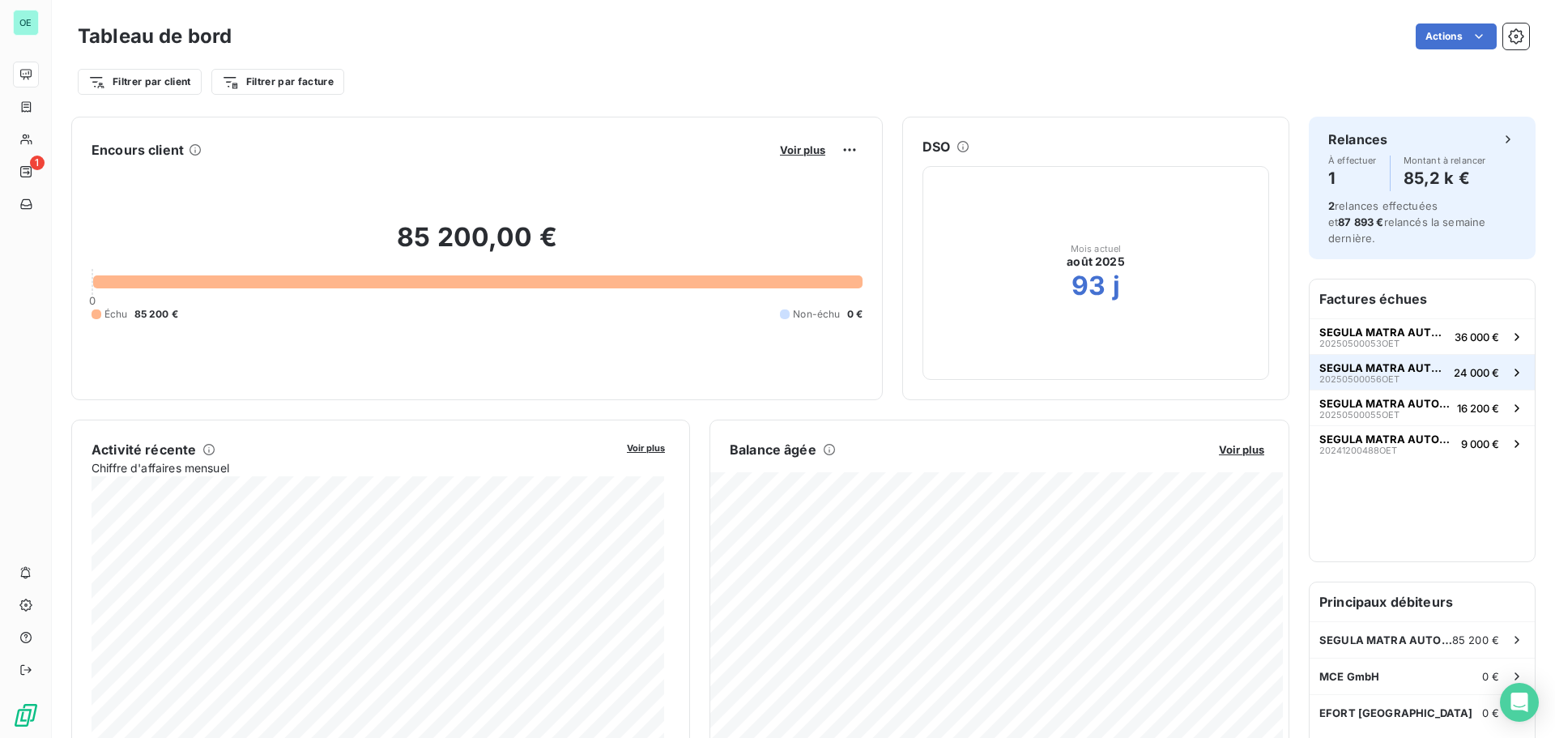
click at [1429, 361] on div "SEGULA MATRA AUTOMOTIVE 20250500056OET" at bounding box center [1383, 372] width 128 height 23
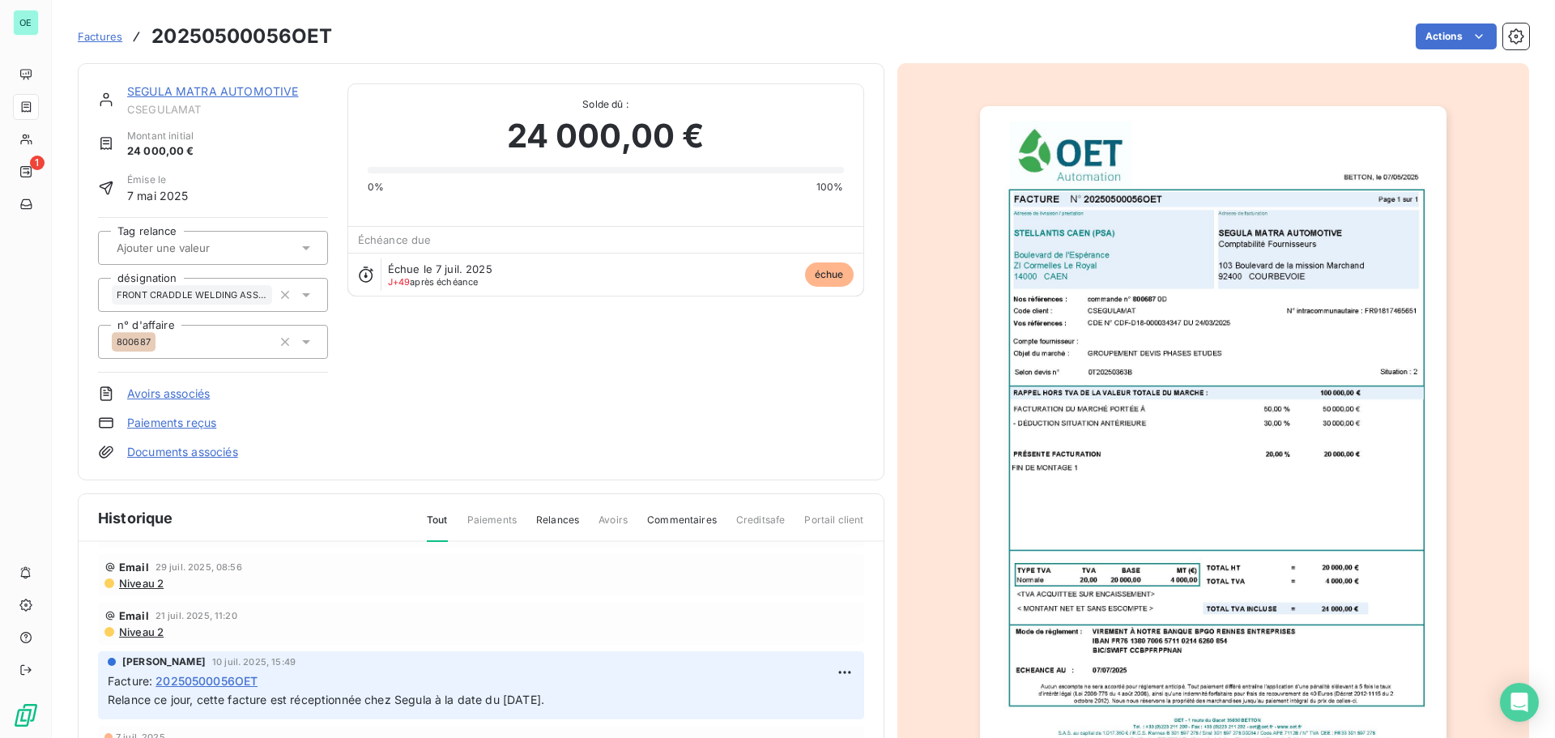
scroll to position [205, 0]
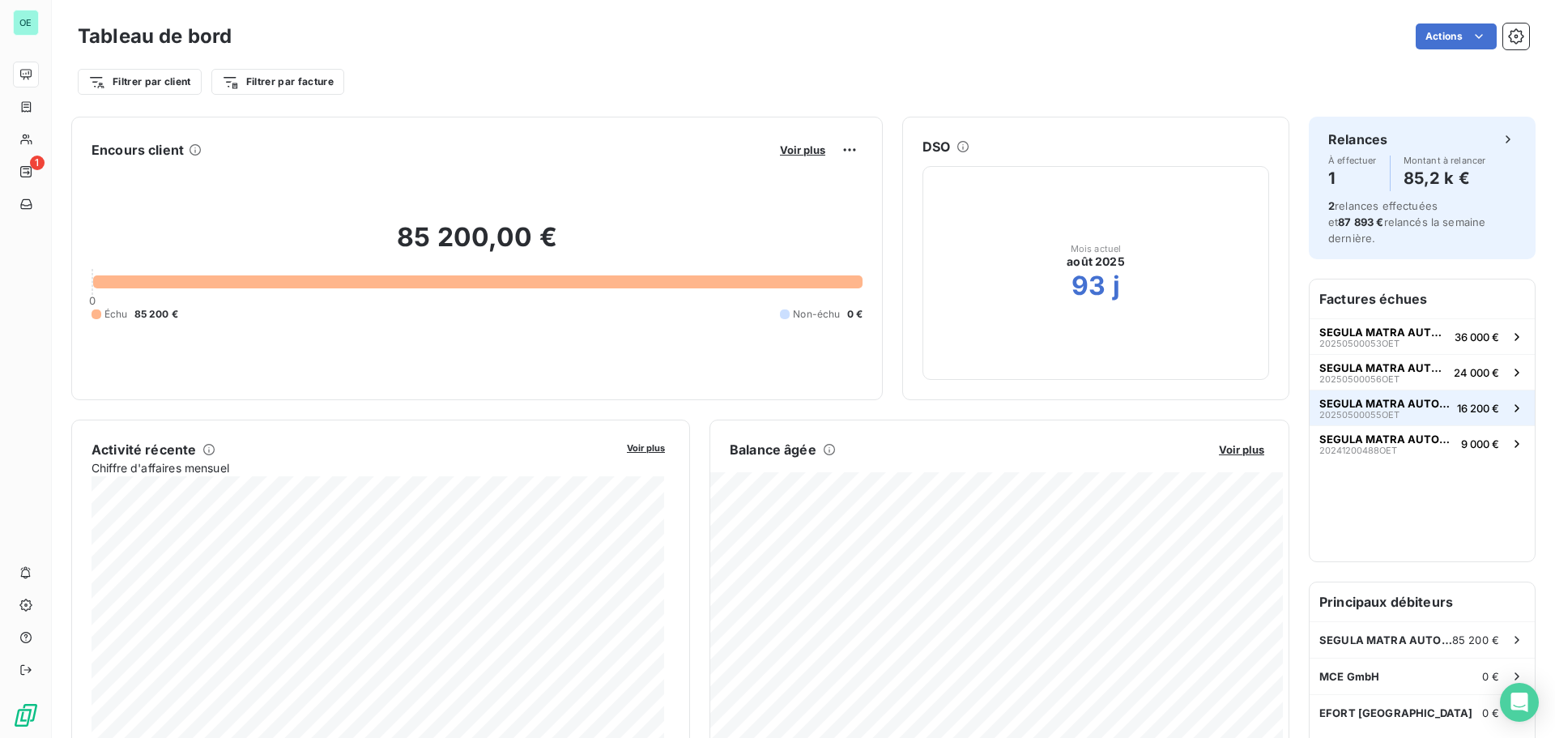
click at [1385, 397] on span "SEGULA MATRA AUTOMOTIVE" at bounding box center [1384, 403] width 131 height 13
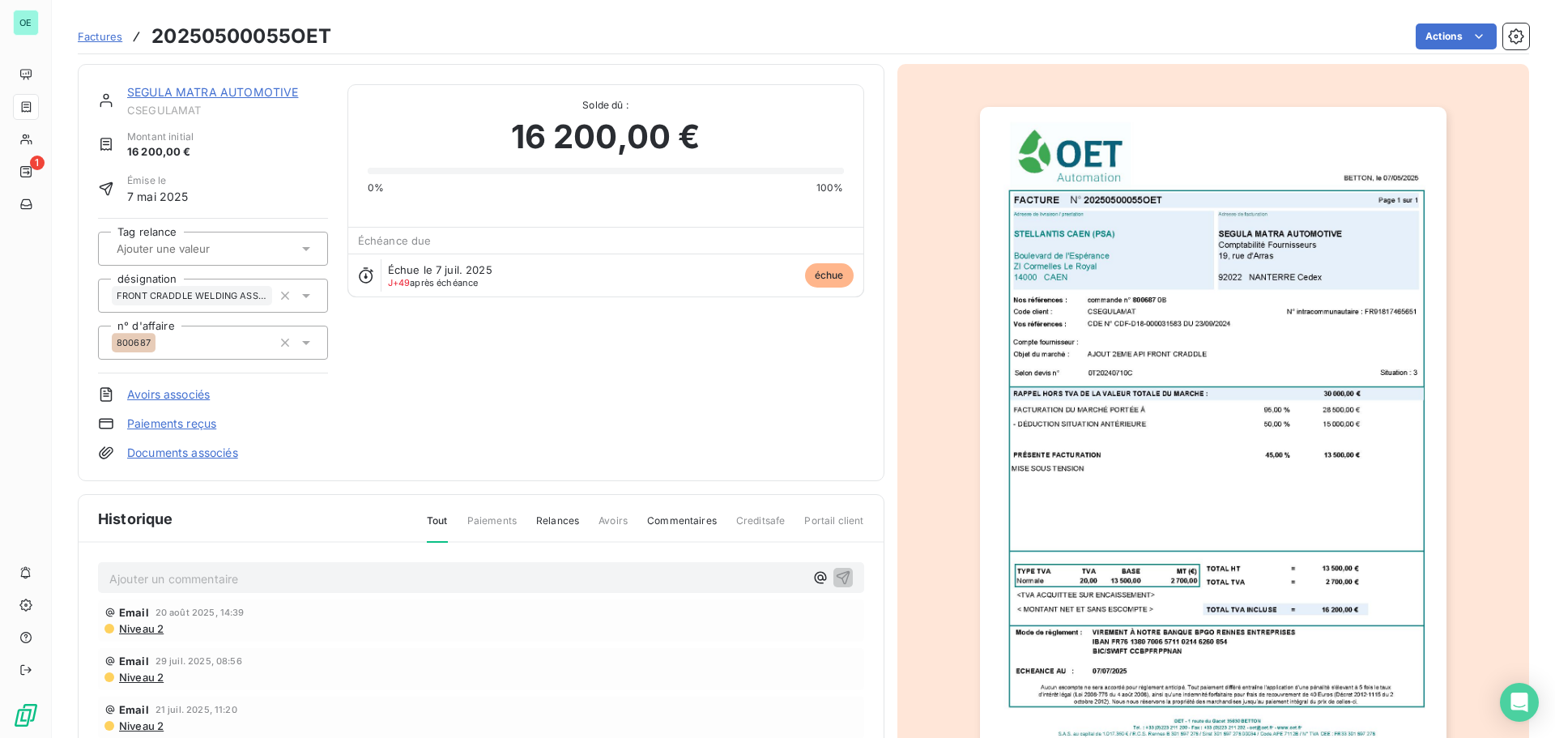
scroll to position [159, 0]
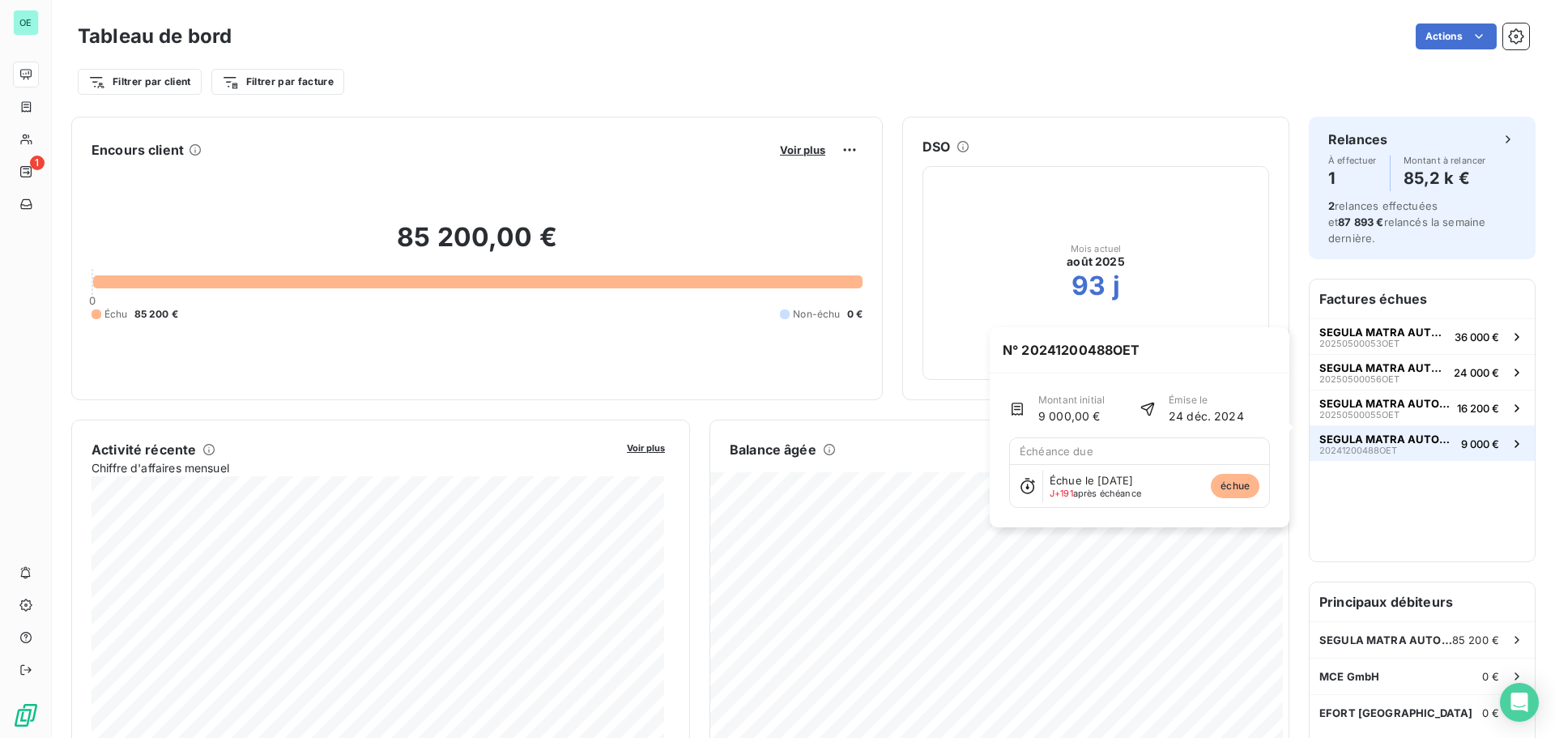
click at [1409, 432] on span "SEGULA MATRA AUTOMOTIVE" at bounding box center [1386, 438] width 135 height 13
